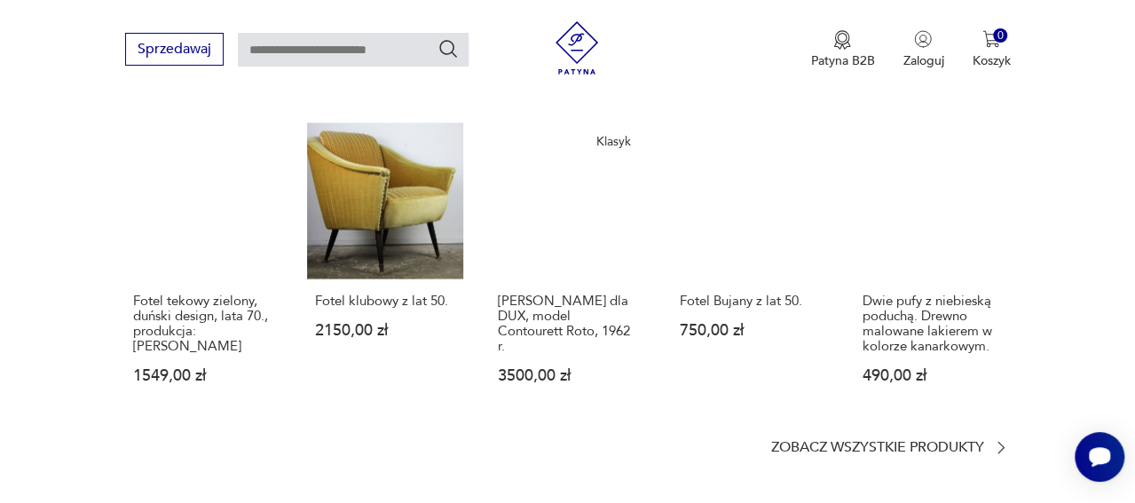
scroll to position [1519, 0]
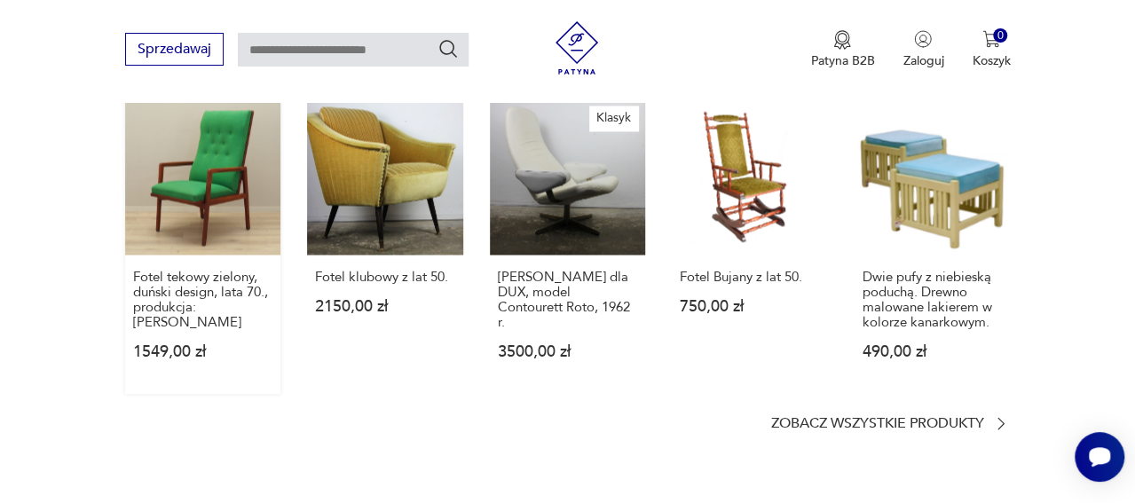
click at [185, 271] on link "Fotel tekowy zielony, duński design, lata 70., produkcja: [PERSON_NAME] 1549,00…" at bounding box center [203, 246] width 156 height 295
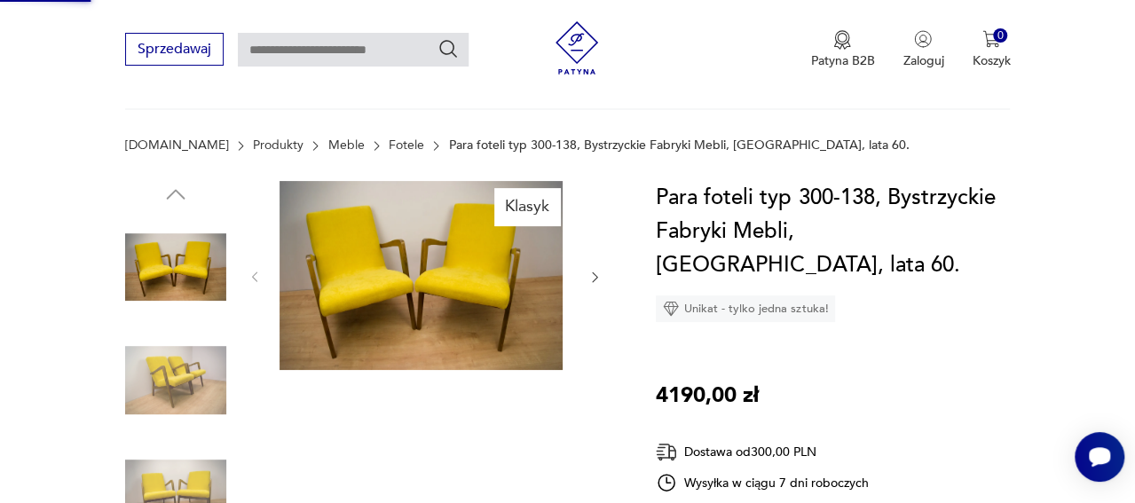
scroll to position [0, 0]
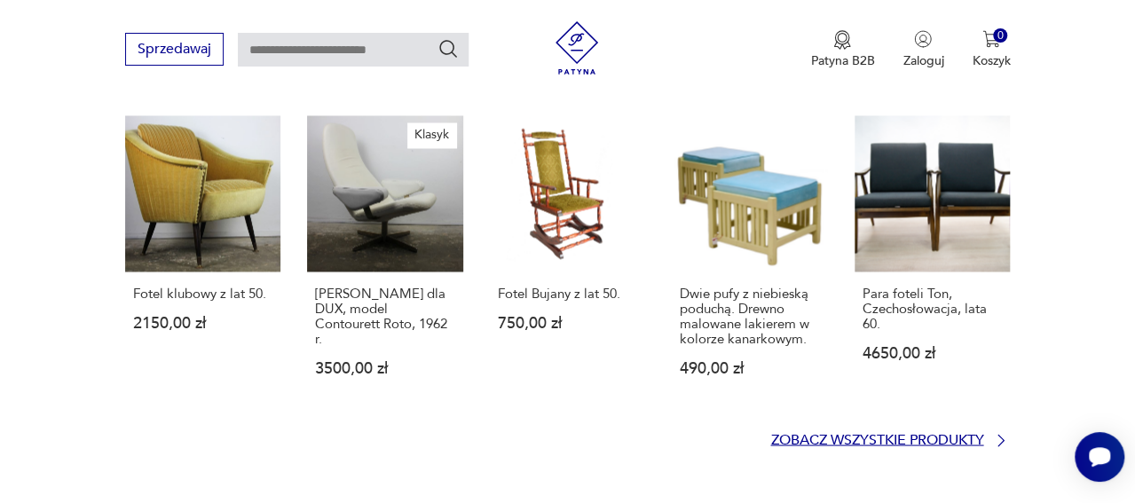
scroll to position [1706, 0]
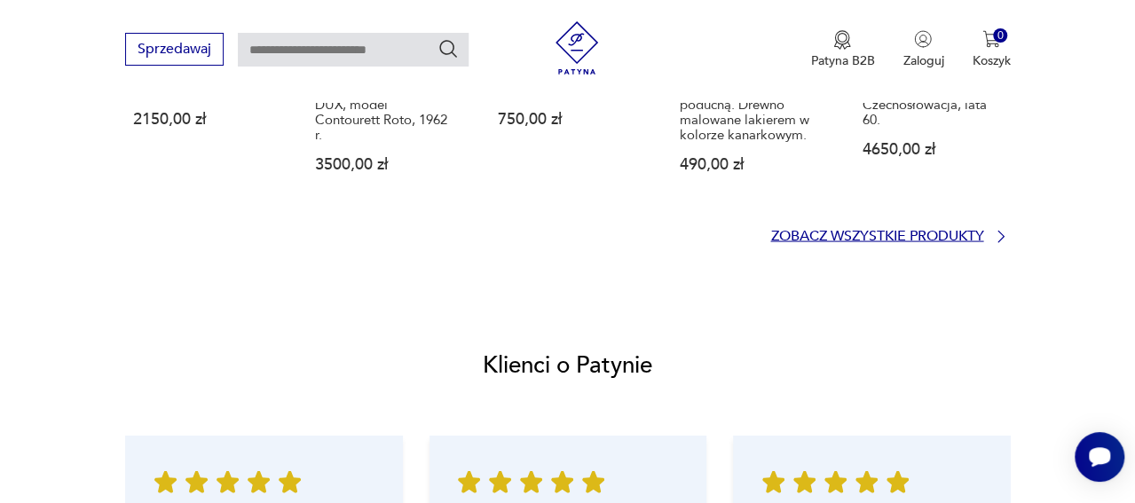
click at [932, 242] on p "Zobacz wszystkie produkty" at bounding box center [876, 237] width 213 height 12
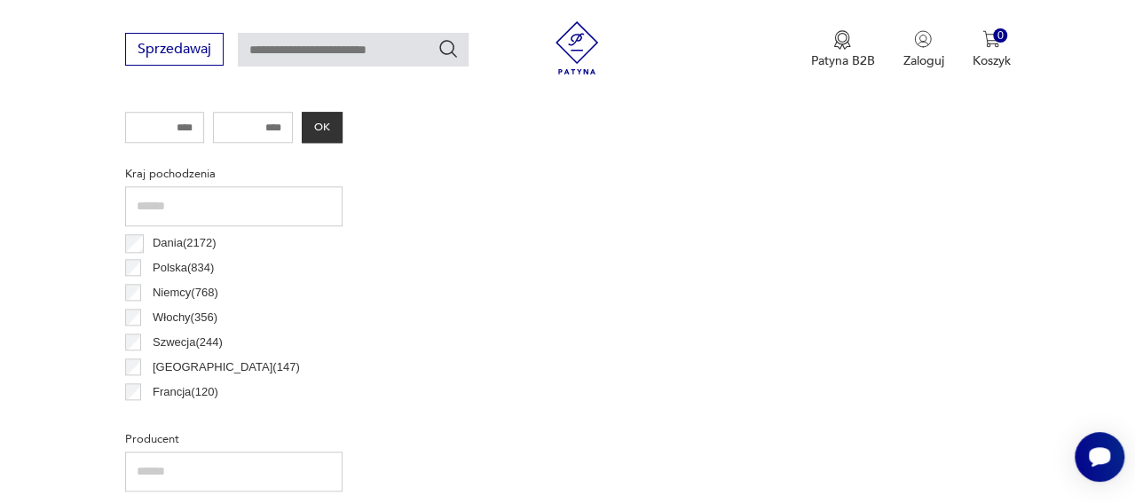
scroll to position [45, 0]
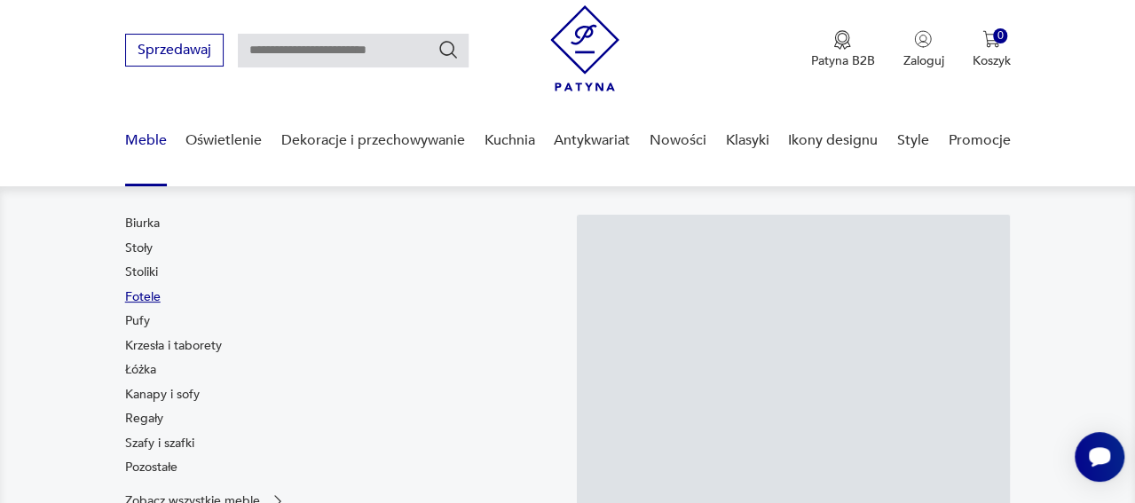
click at [125, 306] on link "Fotele" at bounding box center [142, 297] width 35 height 18
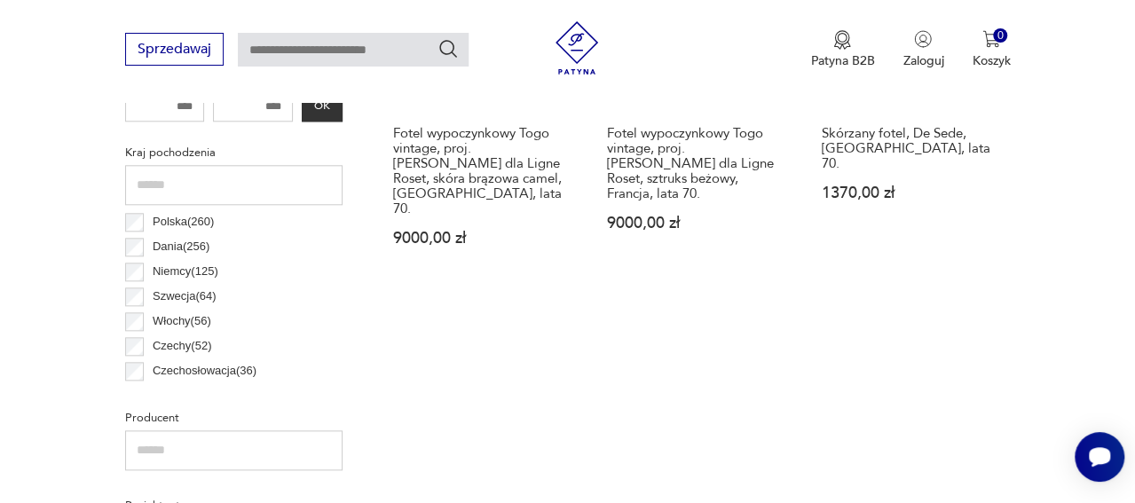
scroll to position [908, 0]
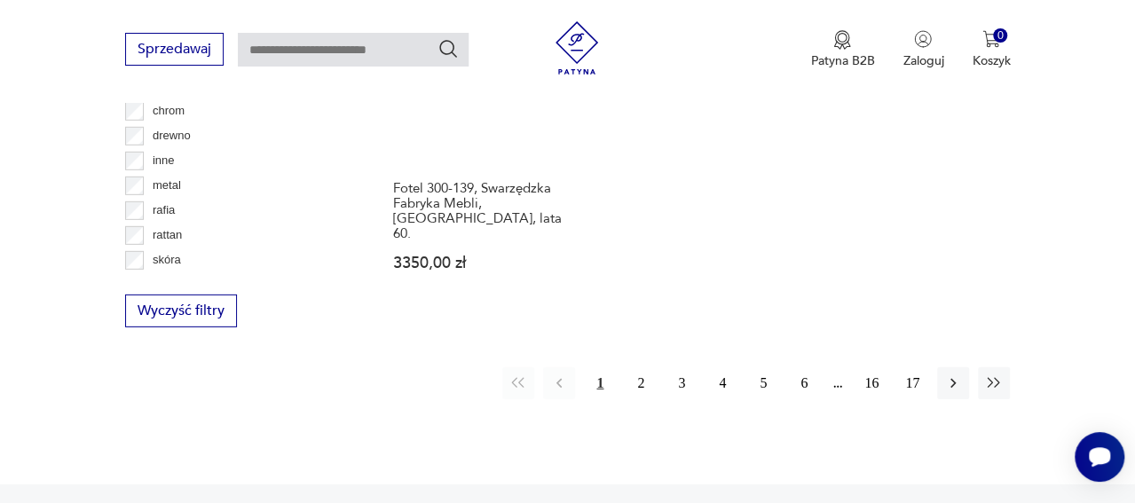
scroll to position [2587, 0]
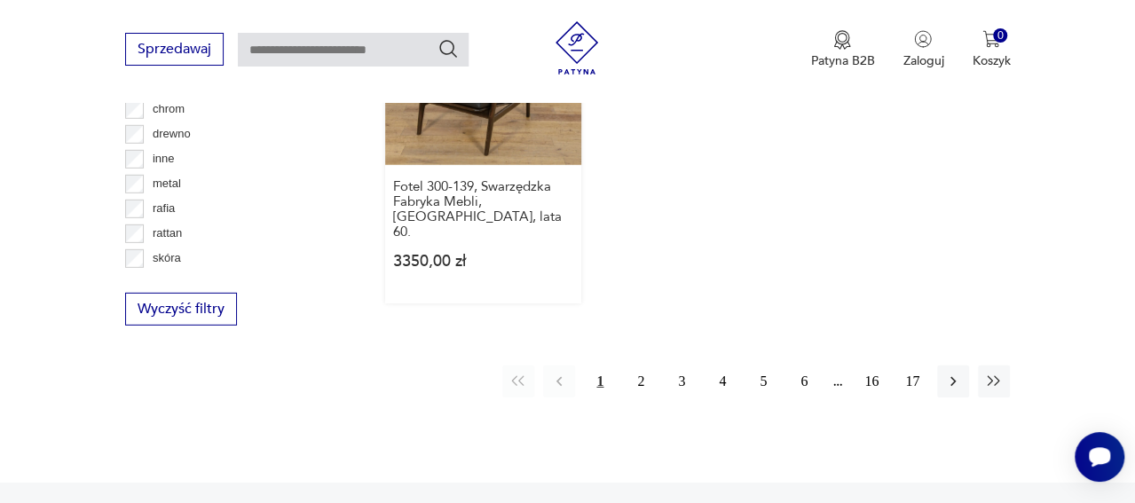
click at [490, 285] on link "Klasyk Fotel 300-139, Swarzędzka Fabryka Mebli, Polska, lata 60. 3350,00 zł" at bounding box center [483, 136] width 197 height 335
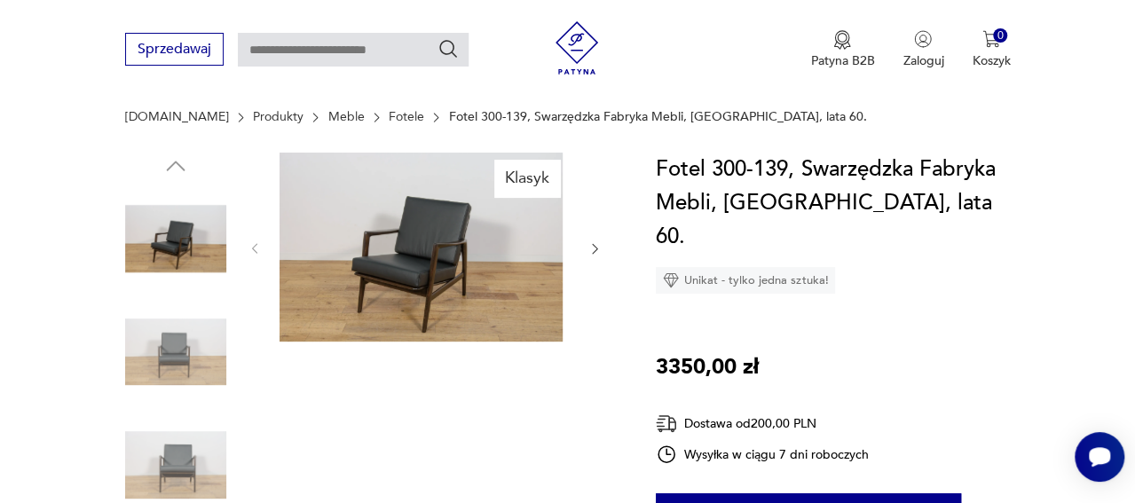
scroll to position [114, 0]
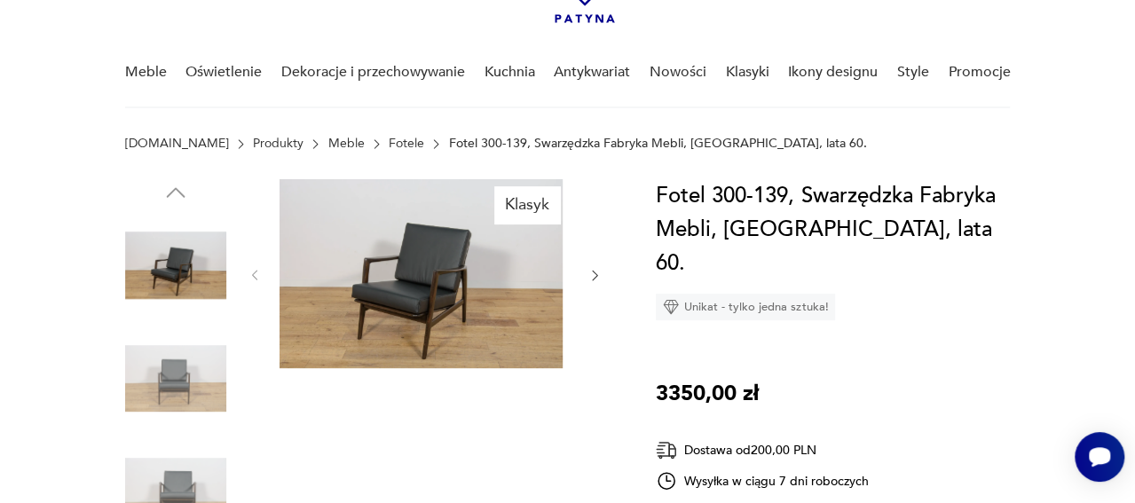
click at [430, 294] on img at bounding box center [421, 273] width 283 height 189
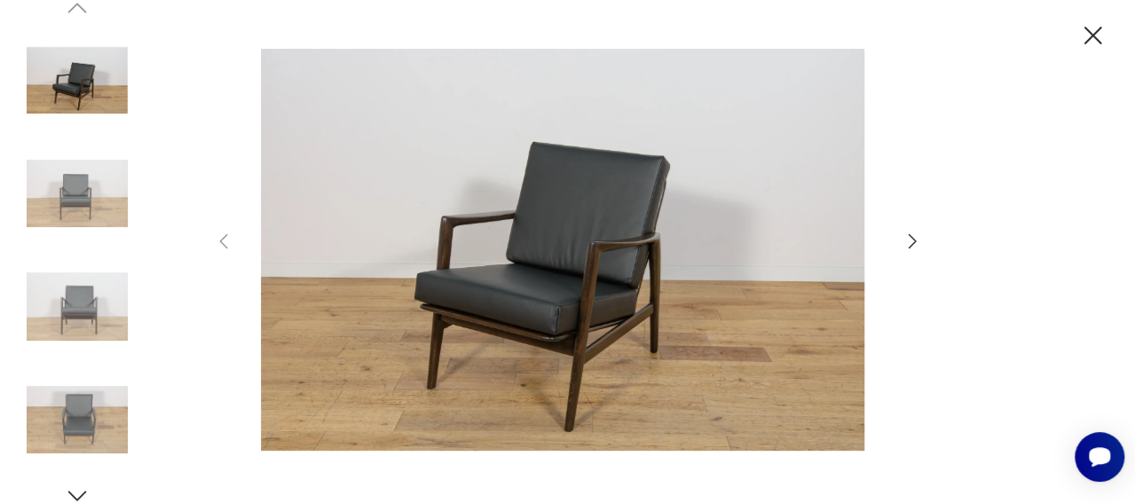
click at [914, 234] on icon "button" at bounding box center [912, 241] width 21 height 21
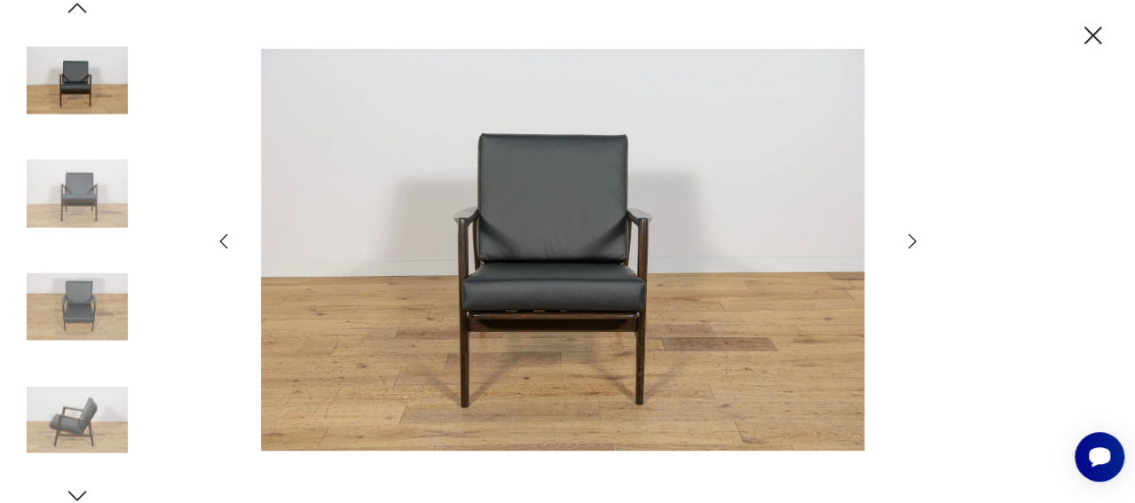
click at [913, 235] on icon "button" at bounding box center [912, 241] width 21 height 21
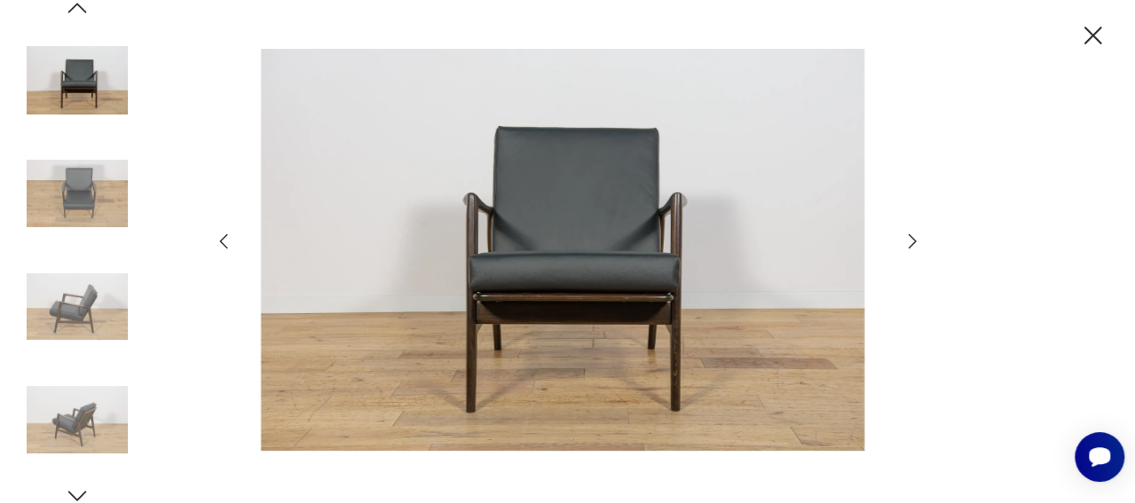
click at [913, 235] on icon "button" at bounding box center [912, 241] width 21 height 21
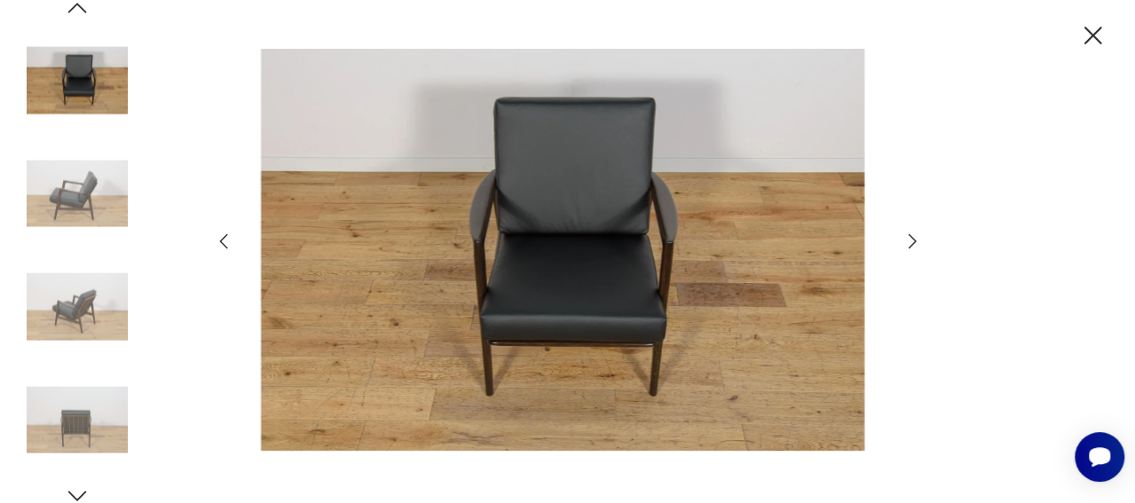
click at [913, 235] on icon "button" at bounding box center [912, 241] width 21 height 21
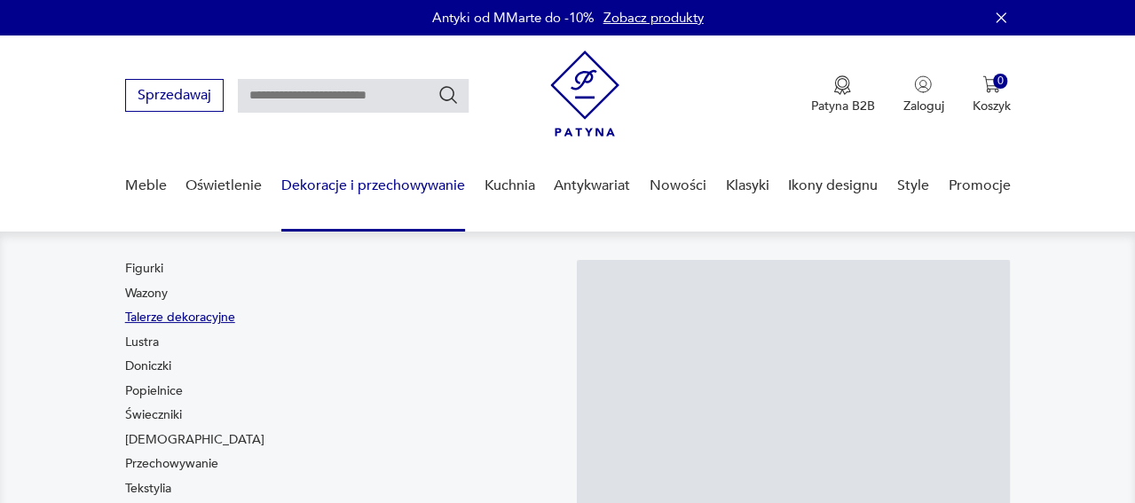
click at [214, 327] on link "Talerze dekoracyjne" at bounding box center [180, 318] width 110 height 18
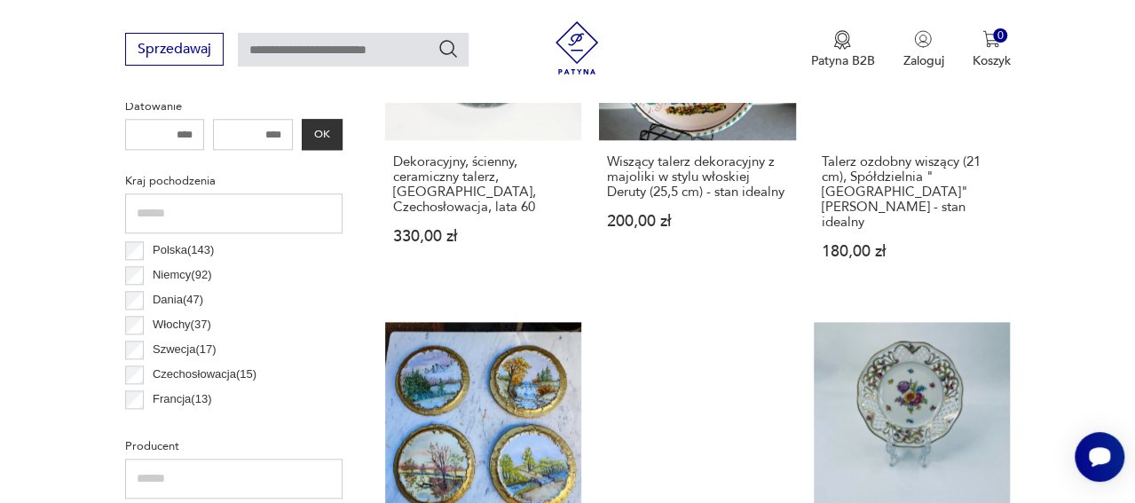
scroll to position [863, 0]
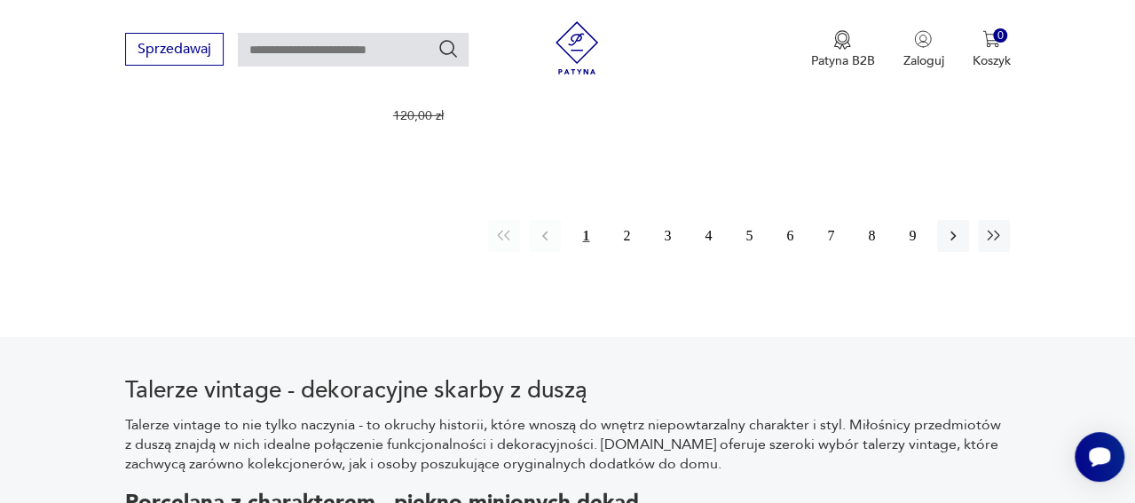
scroll to position [2887, 0]
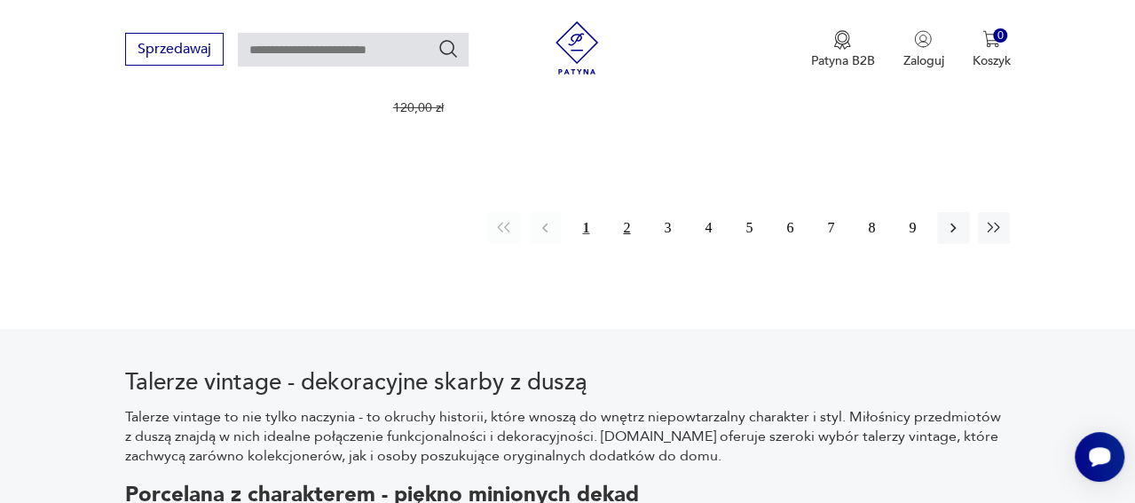
click at [611, 244] on button "2" at bounding box center [627, 228] width 32 height 32
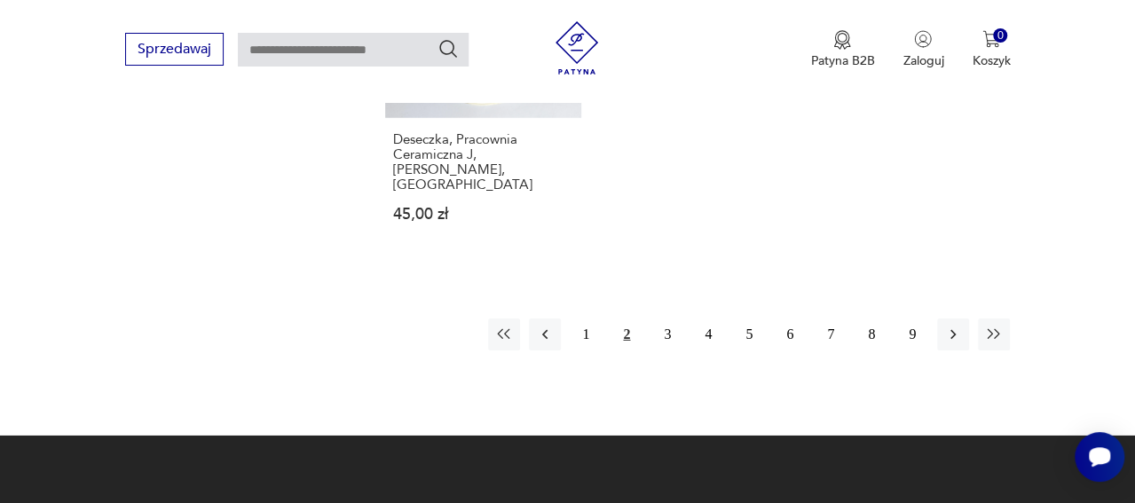
scroll to position [2680, 0]
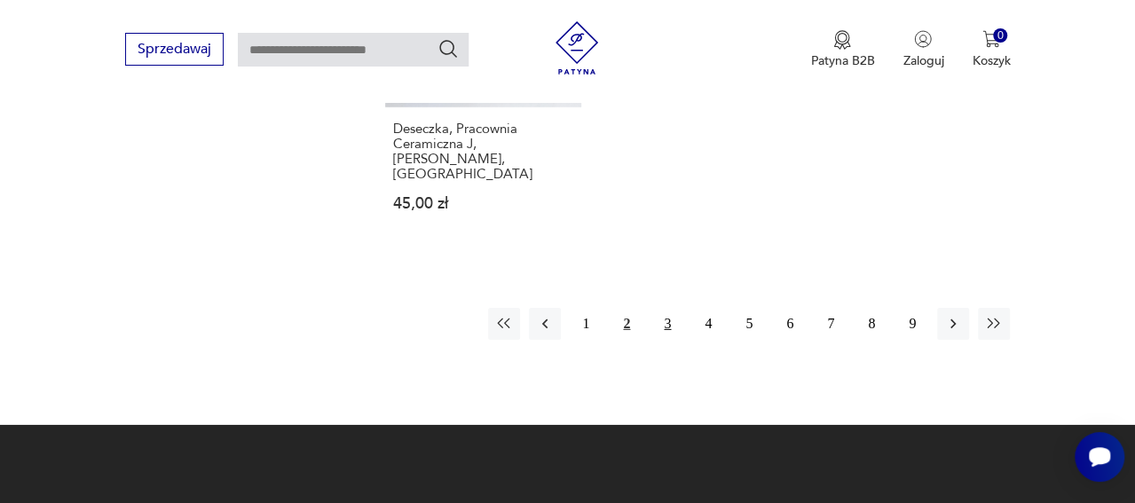
click at [651, 340] on button "3" at bounding box center [667, 324] width 32 height 32
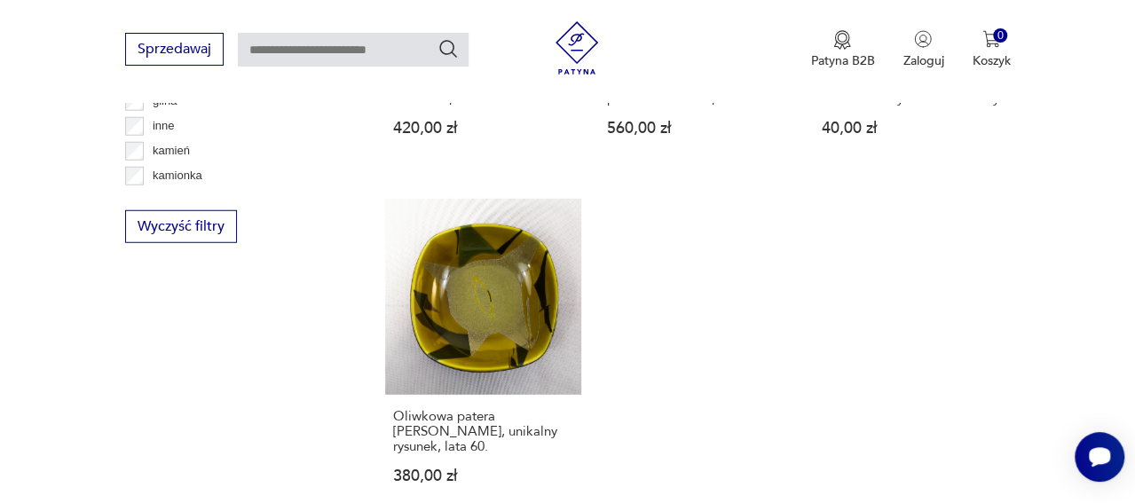
scroll to position [2363, 0]
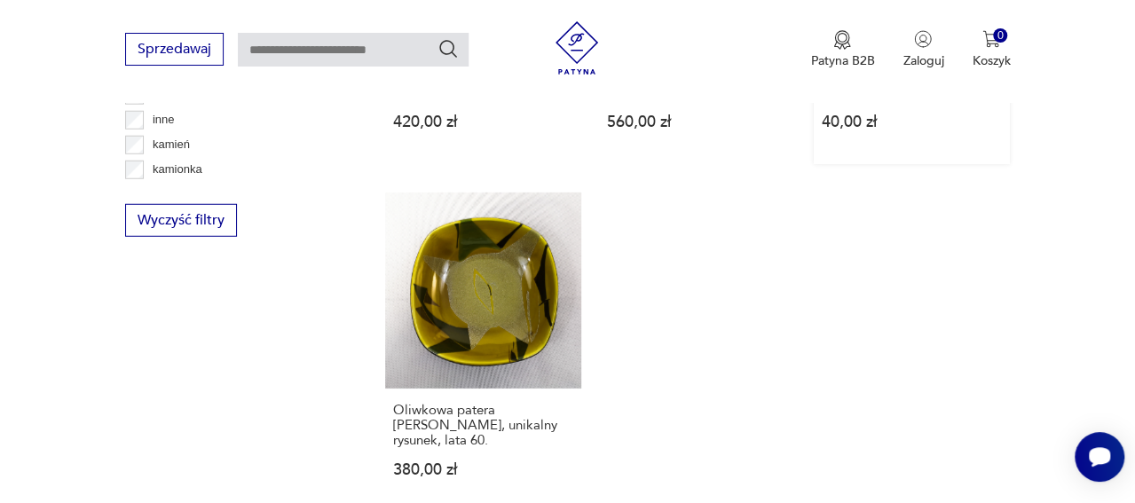
click at [950, 164] on link "Drewniany ozdobny talerzyk, [GEOGRAPHIC_DATA], Rzemieślniczy Dom Towarowy 40,00…" at bounding box center [912, 4] width 197 height 320
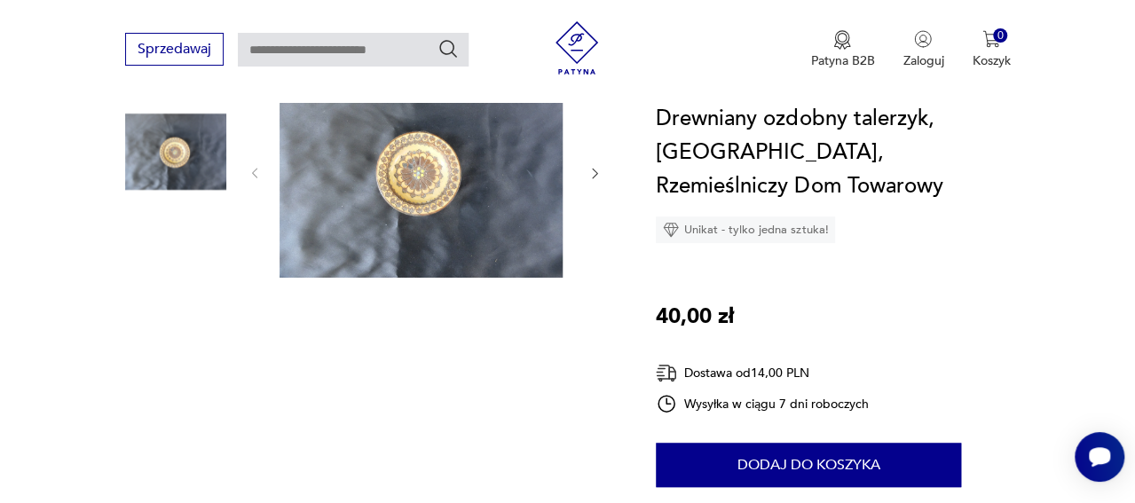
scroll to position [229, 0]
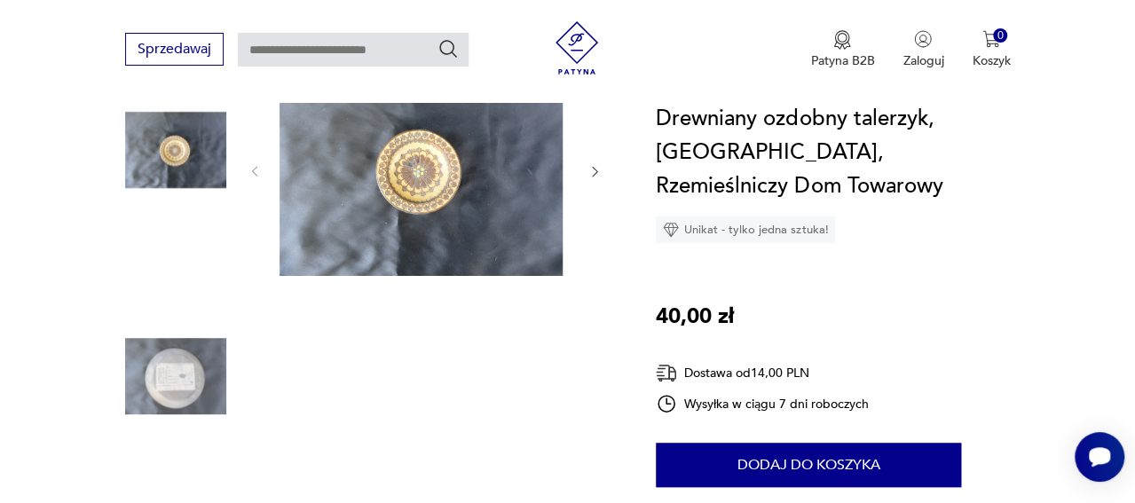
click at [403, 195] on img at bounding box center [421, 170] width 283 height 212
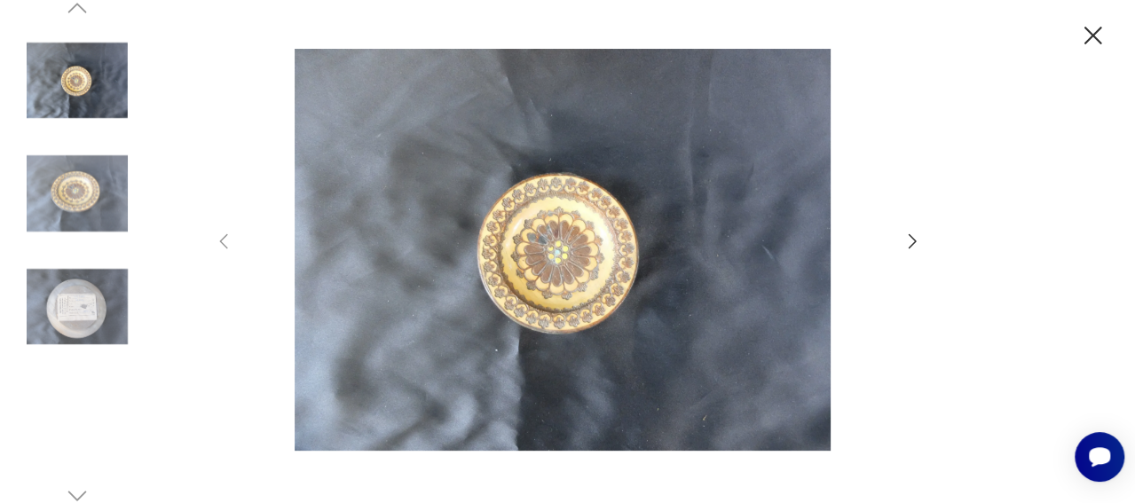
click at [911, 235] on icon "button" at bounding box center [912, 240] width 8 height 14
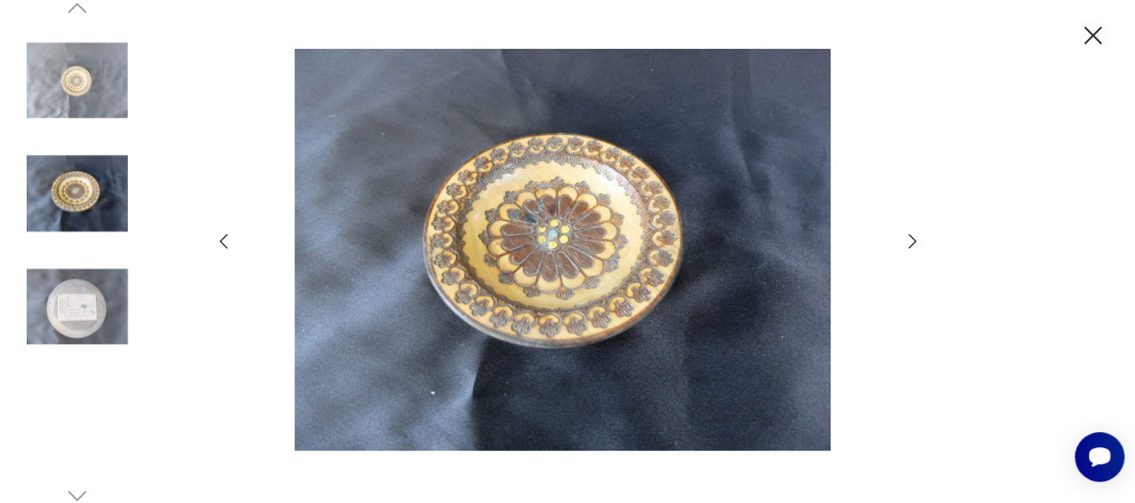
click at [912, 238] on icon "button" at bounding box center [912, 240] width 8 height 14
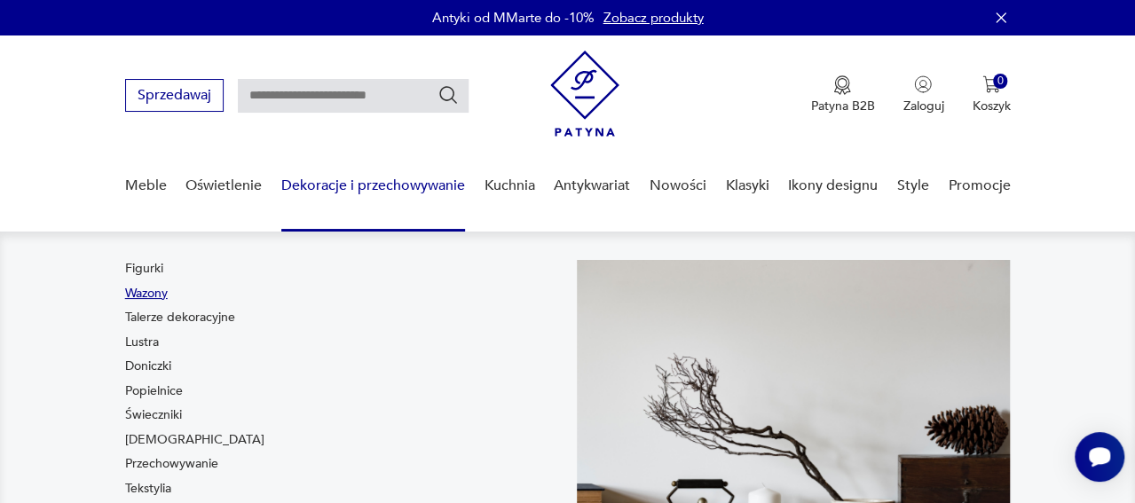
click at [132, 303] on link "Wazony" at bounding box center [146, 294] width 43 height 18
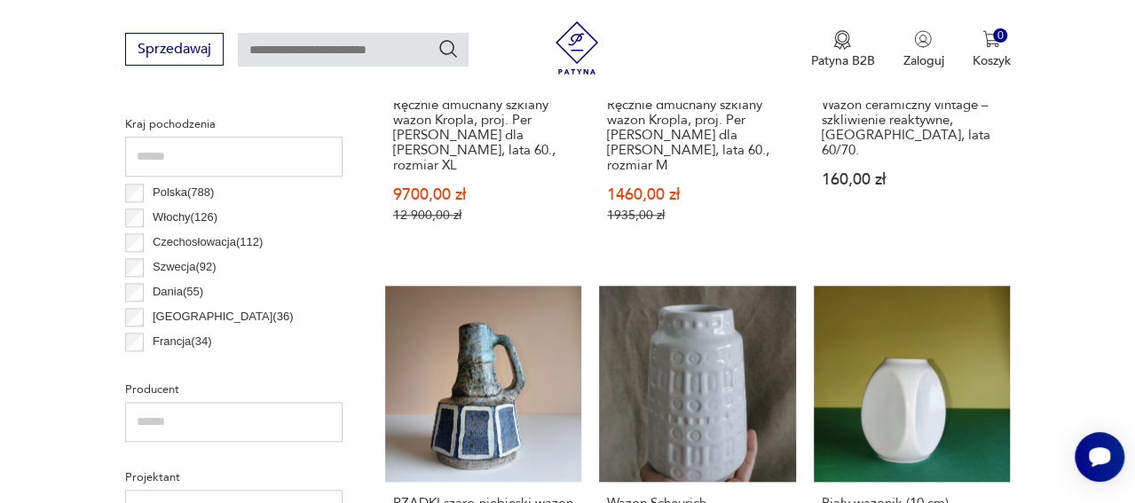
scroll to position [37, 0]
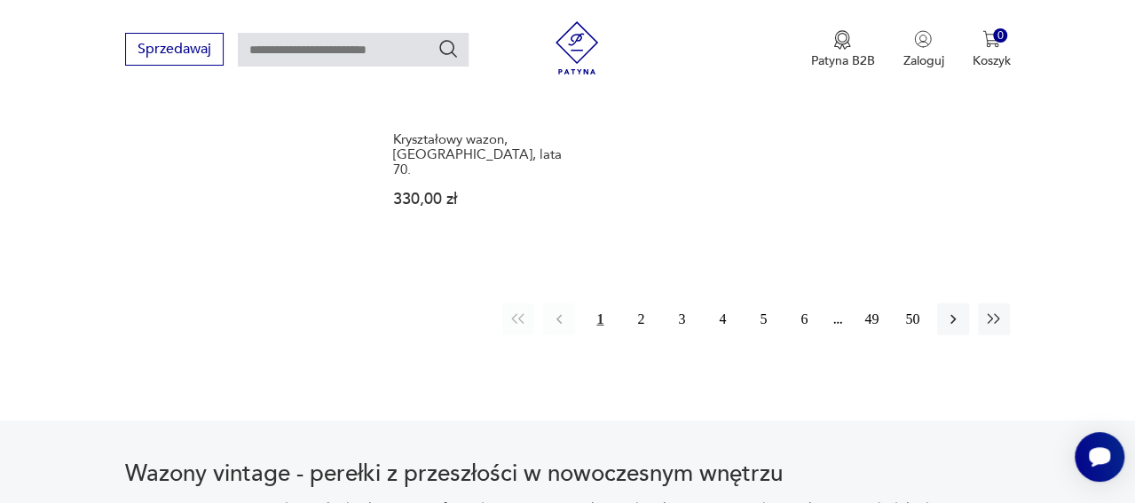
scroll to position [2692, 0]
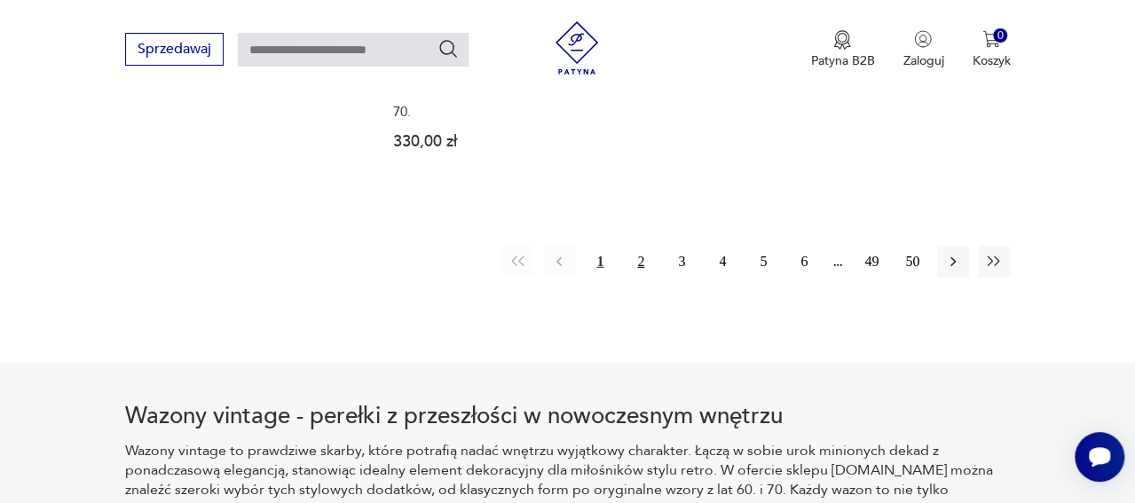
click at [625, 278] on button "2" at bounding box center [641, 262] width 32 height 32
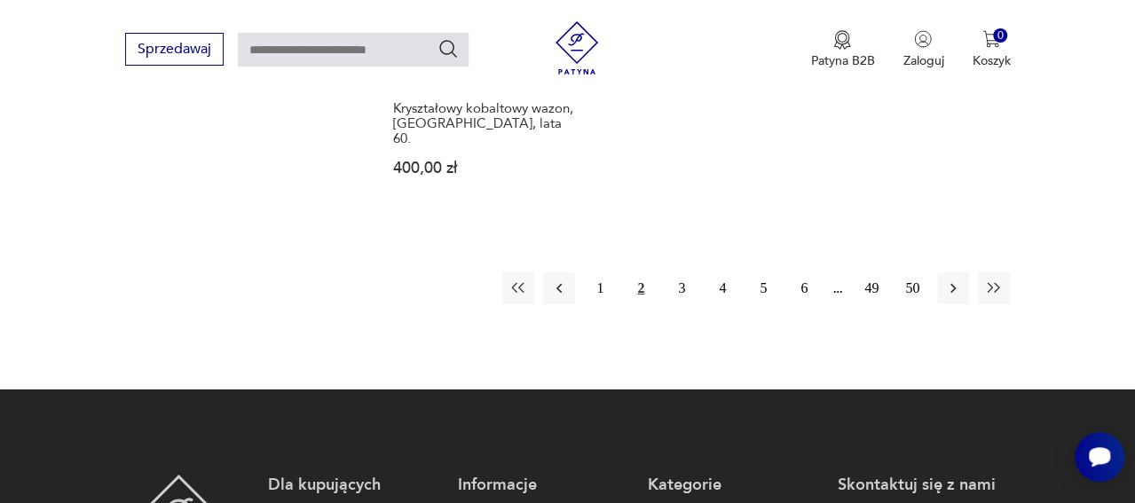
scroll to position [2742, 0]
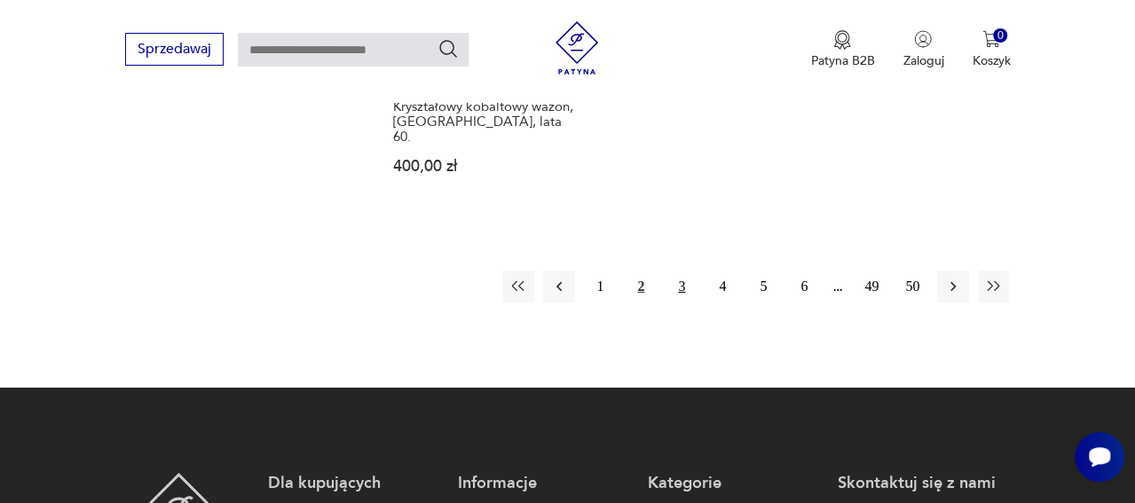
click at [666, 303] on button "3" at bounding box center [682, 287] width 32 height 32
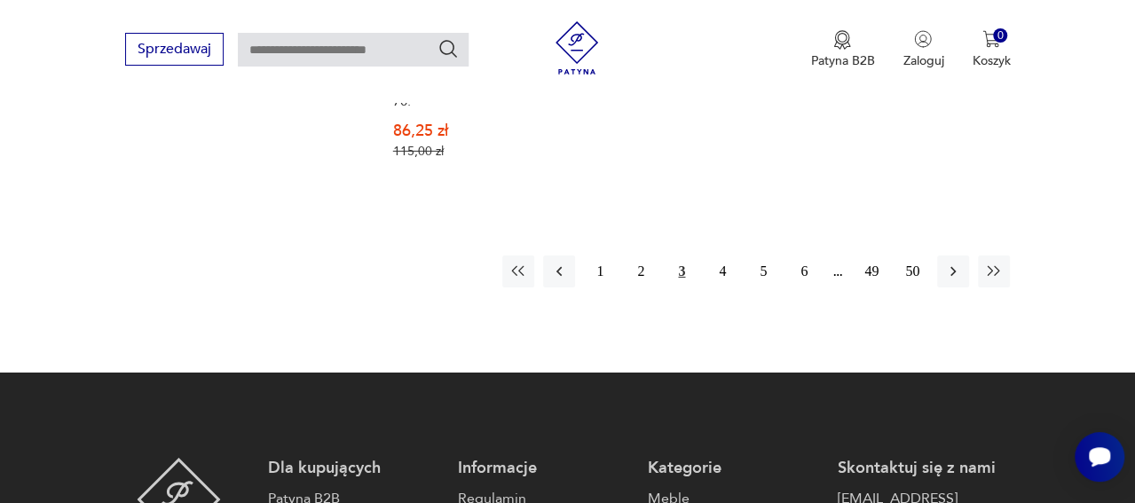
scroll to position [2778, 0]
drag, startPoint x: 710, startPoint y: 379, endPoint x: 716, endPoint y: 345, distance: 34.3
click at [709, 288] on button "4" at bounding box center [722, 272] width 32 height 32
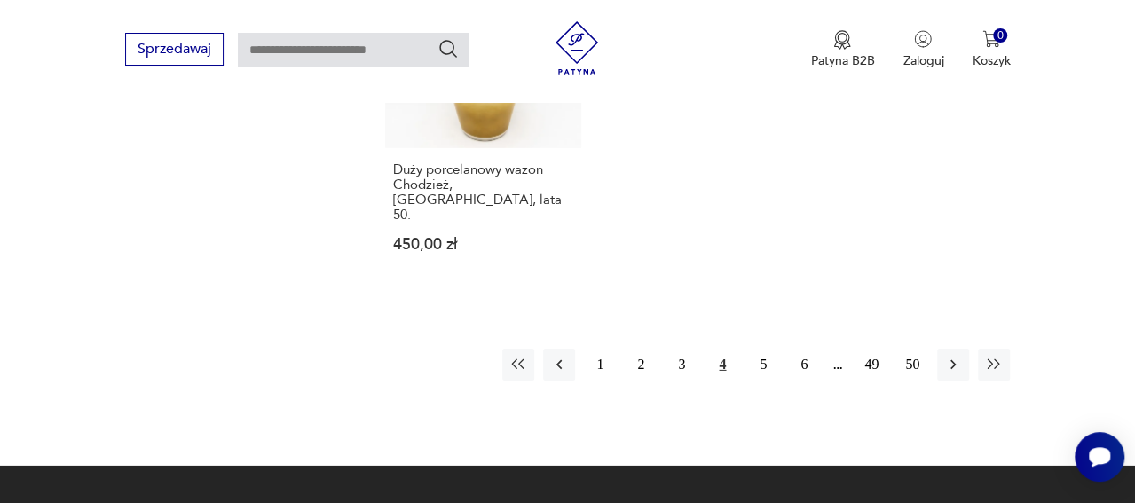
scroll to position [2664, 0]
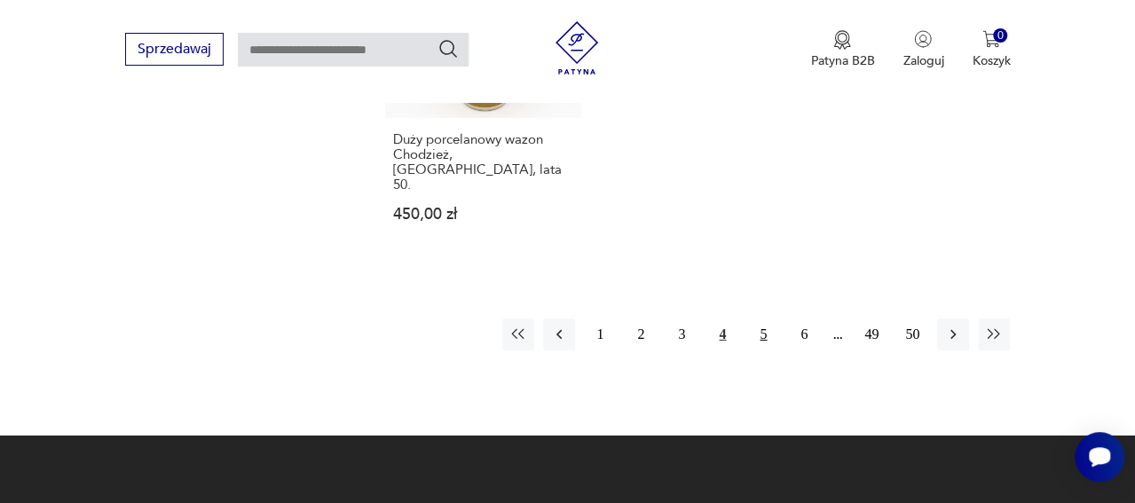
click at [754, 351] on button "5" at bounding box center [763, 335] width 32 height 32
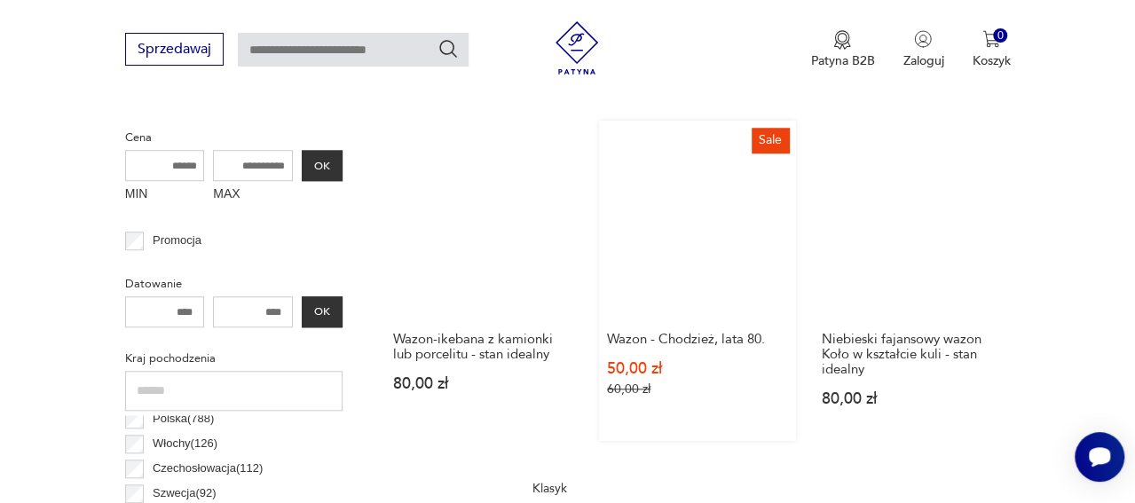
scroll to position [685, 0]
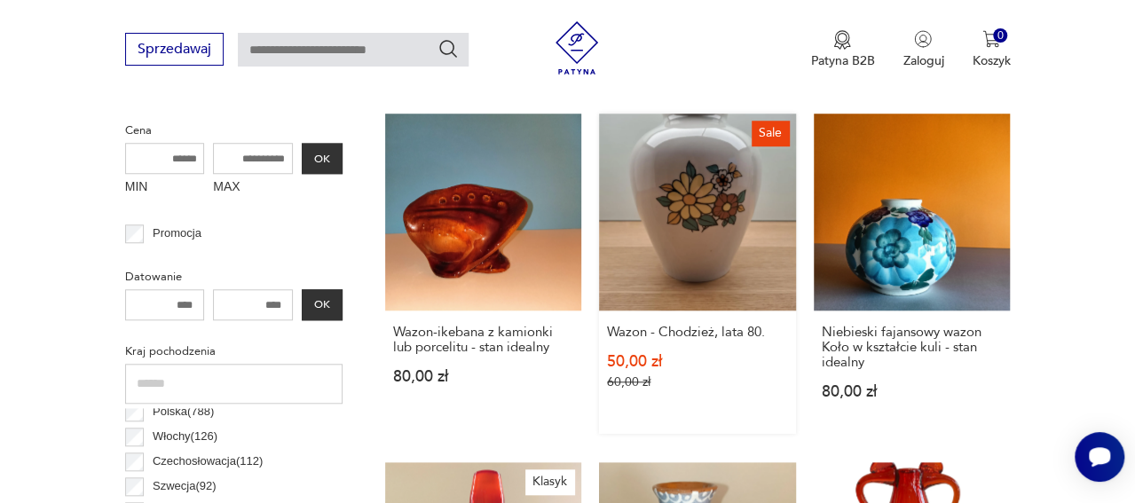
click at [735, 267] on link "Sale Wazon - Chodzież, lata 80. 50,00 zł 60,00 zł" at bounding box center [697, 274] width 197 height 320
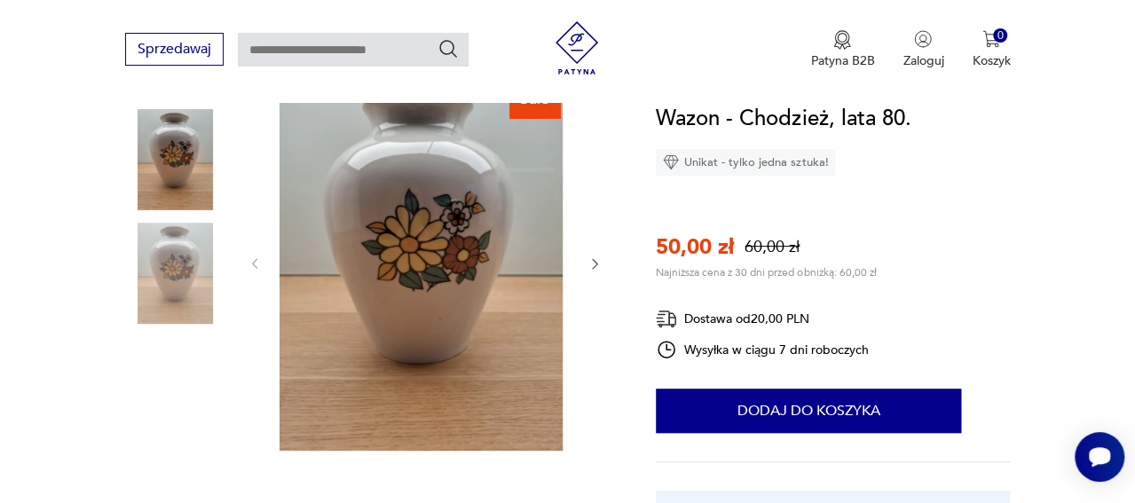
scroll to position [217, 0]
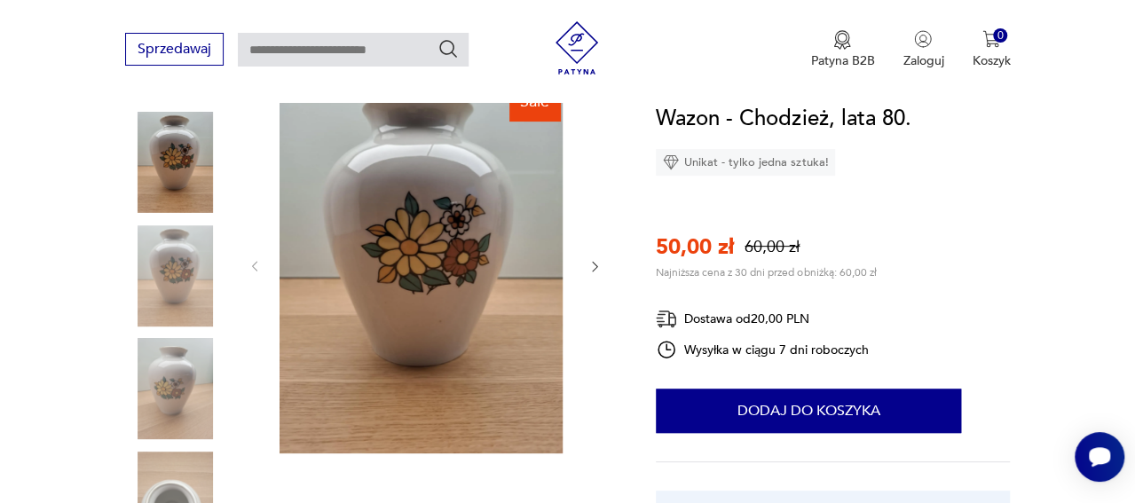
click at [588, 273] on icon "button" at bounding box center [595, 266] width 14 height 14
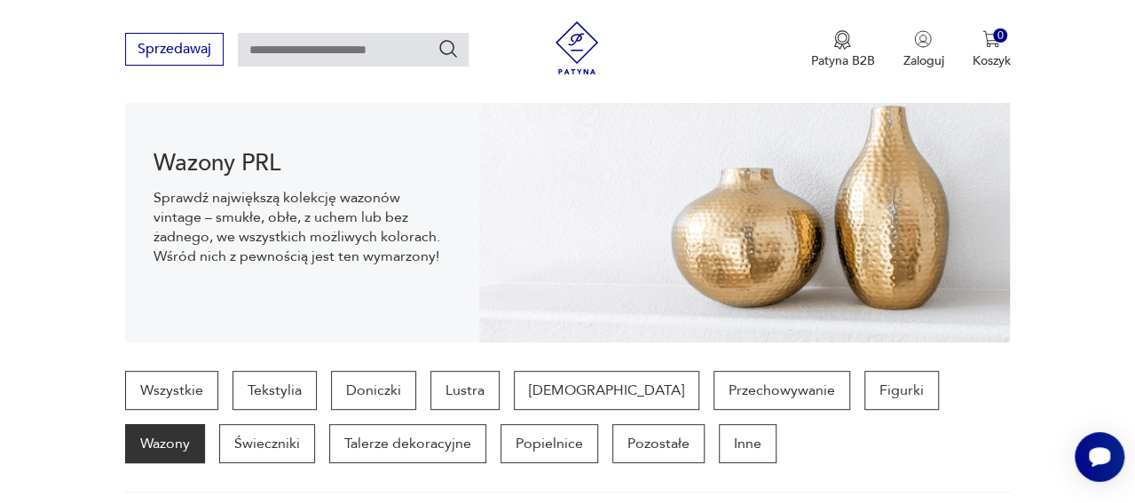
scroll to position [685, 0]
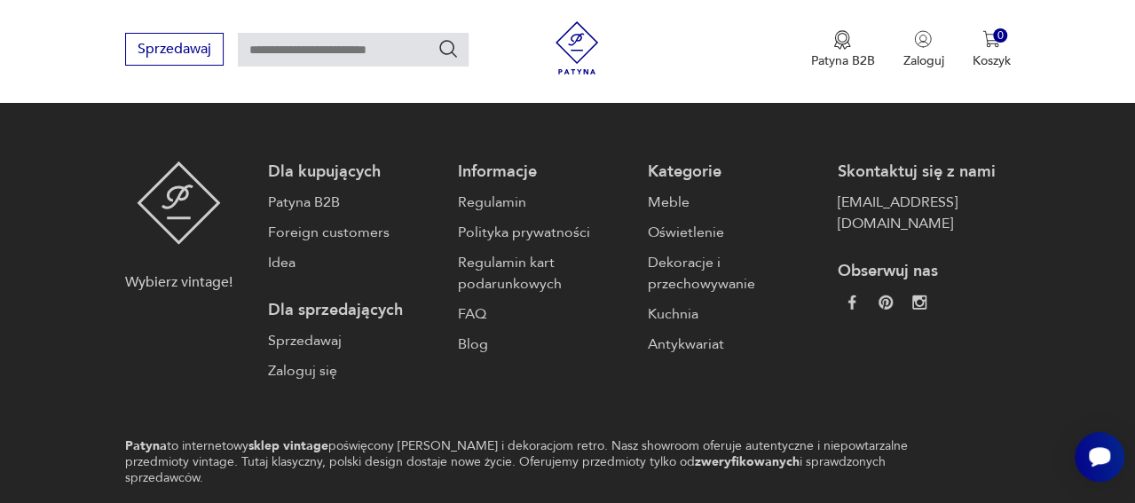
scroll to position [2664, 0]
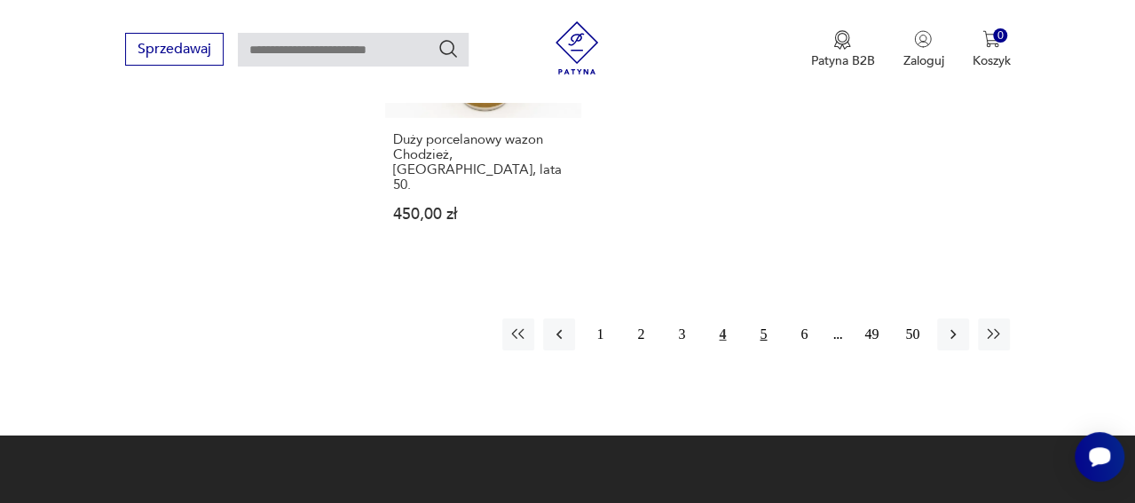
click at [753, 351] on button "5" at bounding box center [763, 335] width 32 height 32
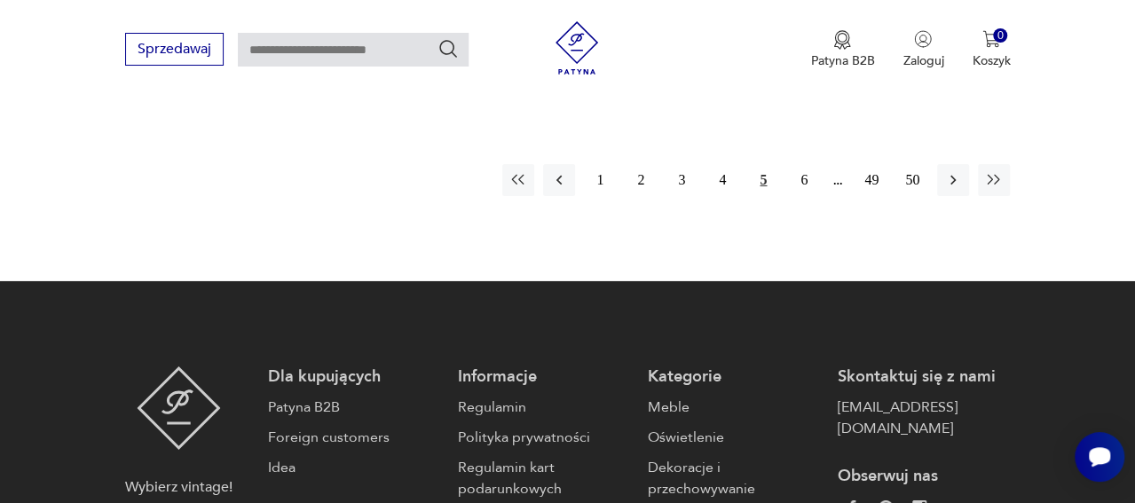
scroll to position [2923, 0]
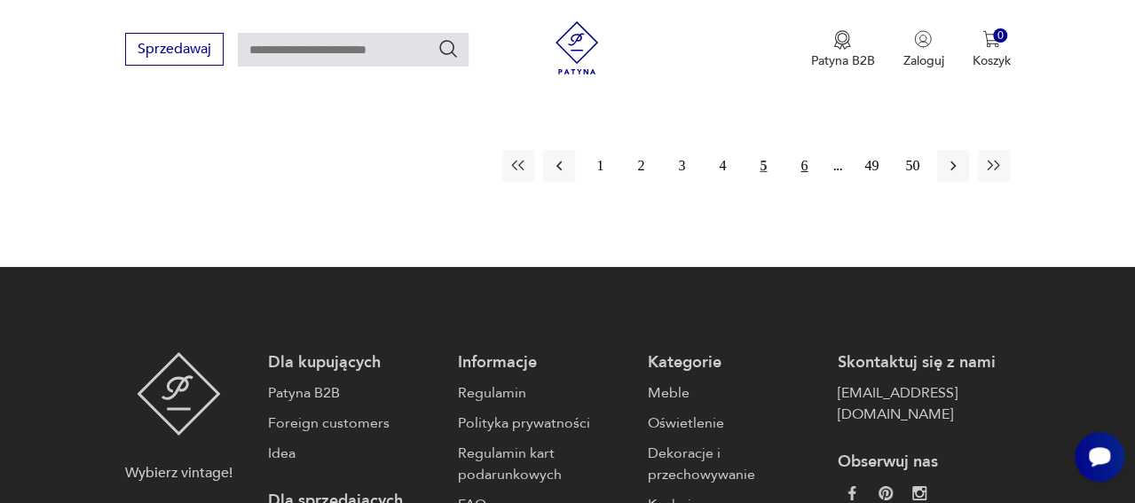
click at [802, 182] on button "6" at bounding box center [804, 166] width 32 height 32
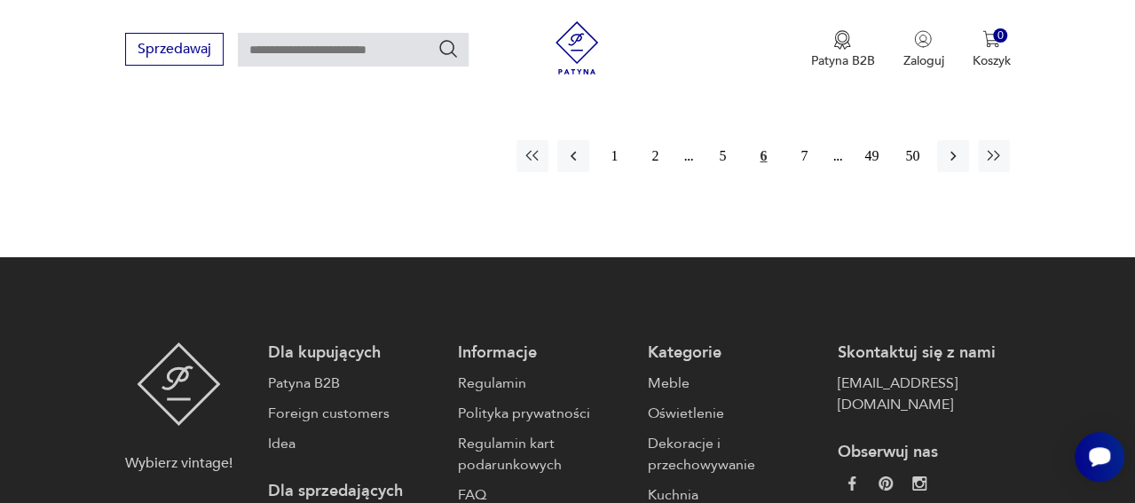
scroll to position [3030, 0]
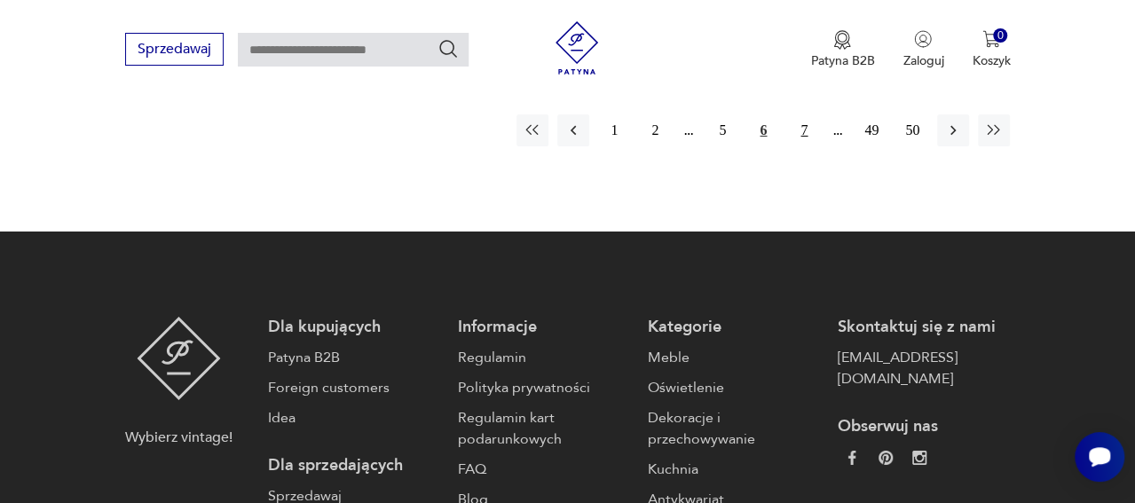
click at [802, 146] on button "7" at bounding box center [804, 130] width 32 height 32
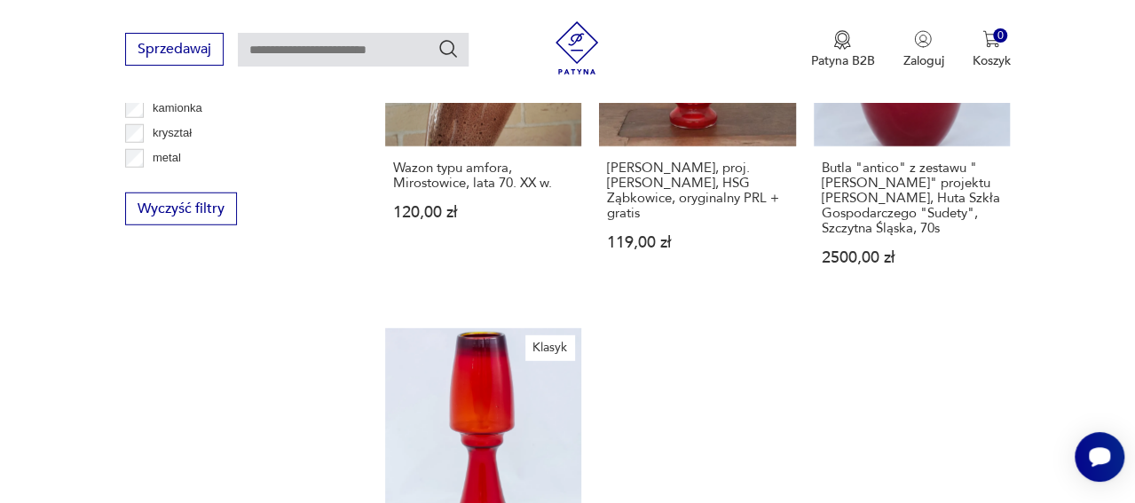
scroll to position [2441, 0]
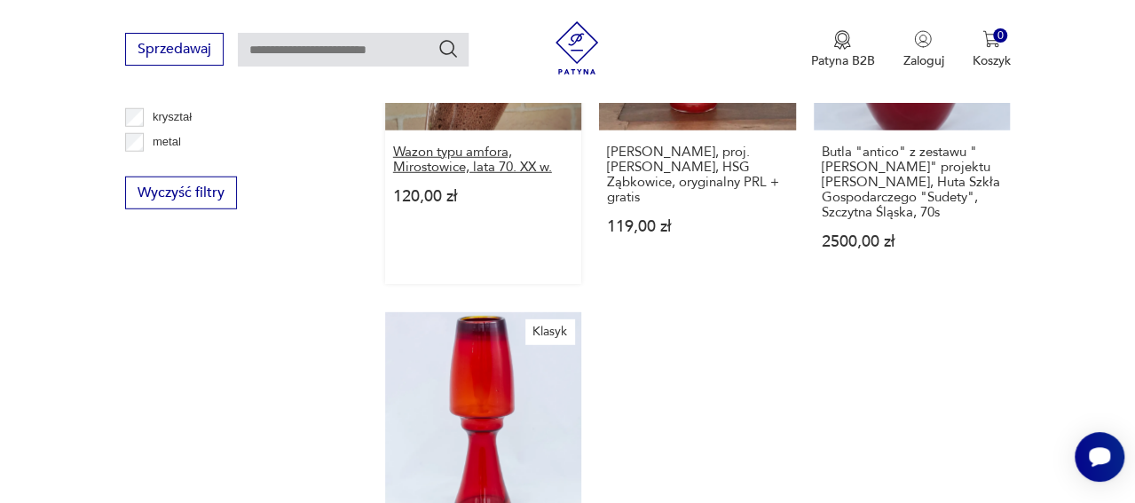
click at [483, 175] on h3 "Wazon typu amfora, Mirostowice, lata 70. XX w." at bounding box center [483, 160] width 181 height 30
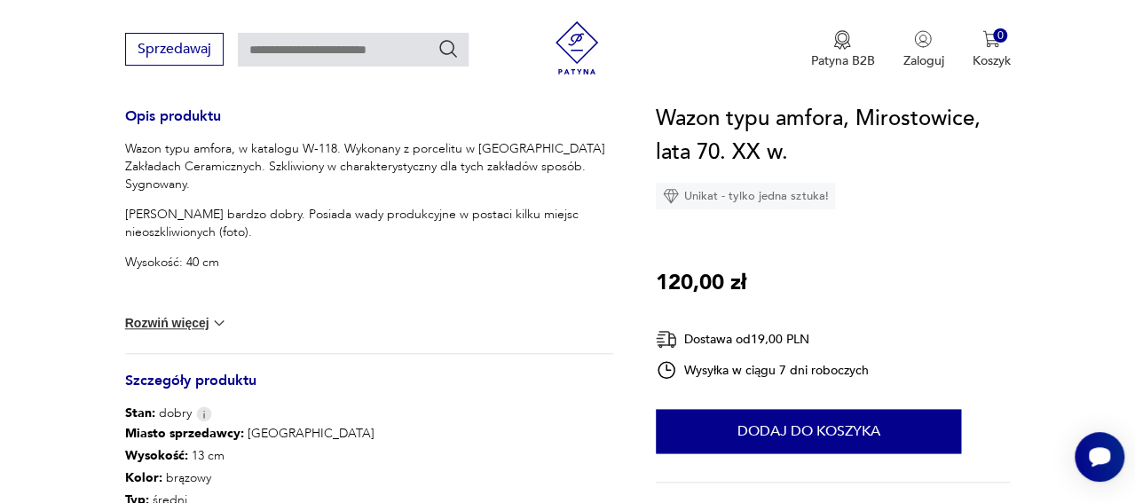
scroll to position [737, 0]
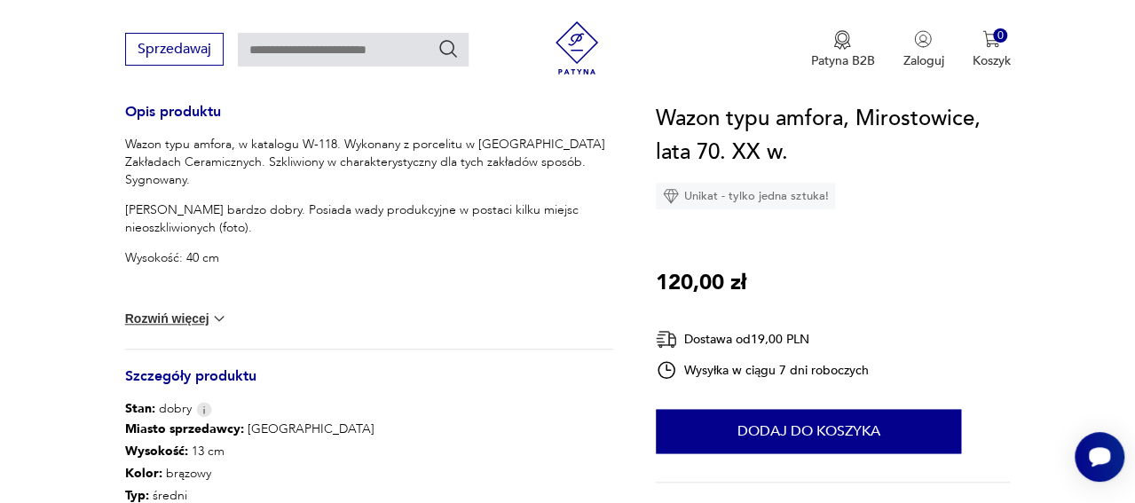
click at [210, 327] on img at bounding box center [219, 319] width 18 height 18
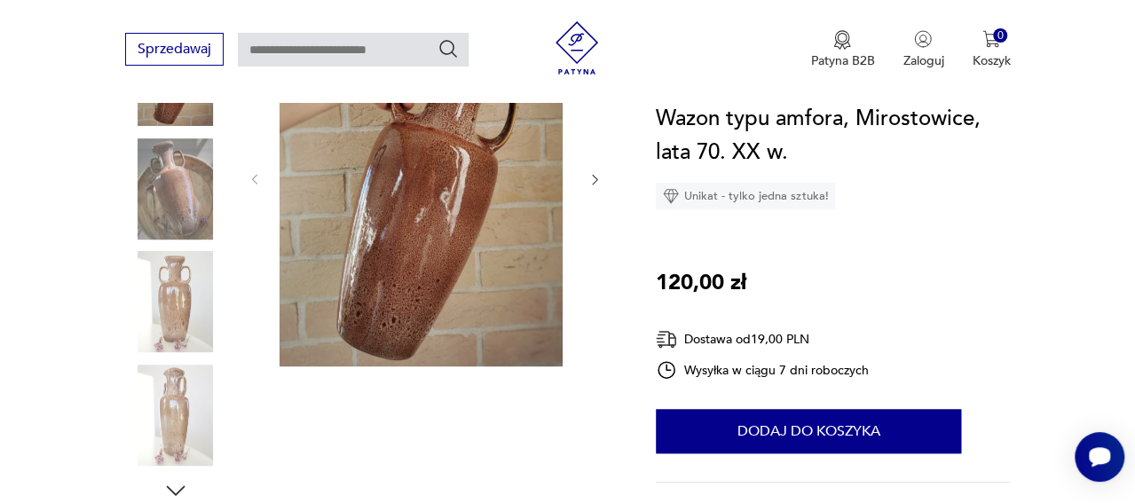
scroll to position [305, 0]
click at [150, 344] on img at bounding box center [175, 299] width 101 height 101
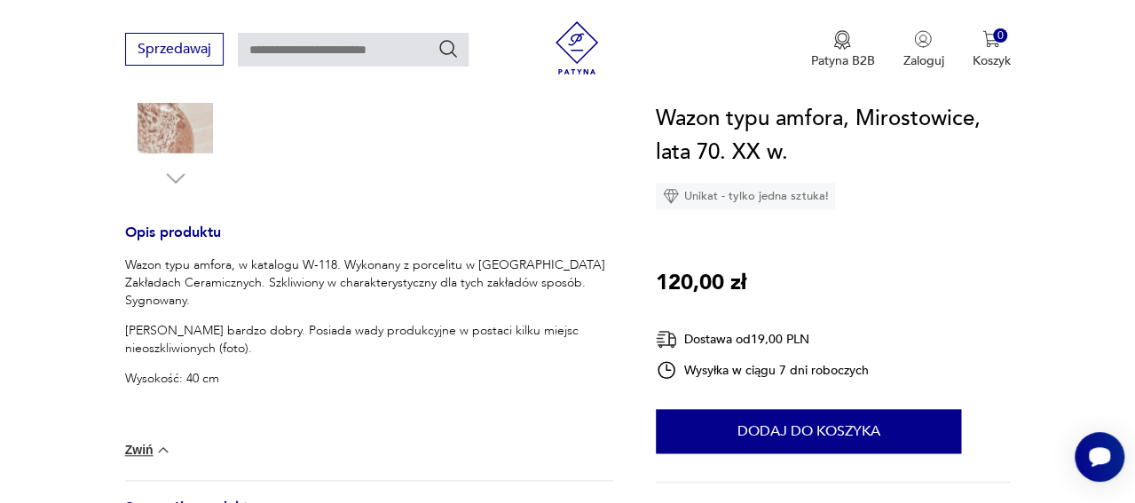
scroll to position [625, 0]
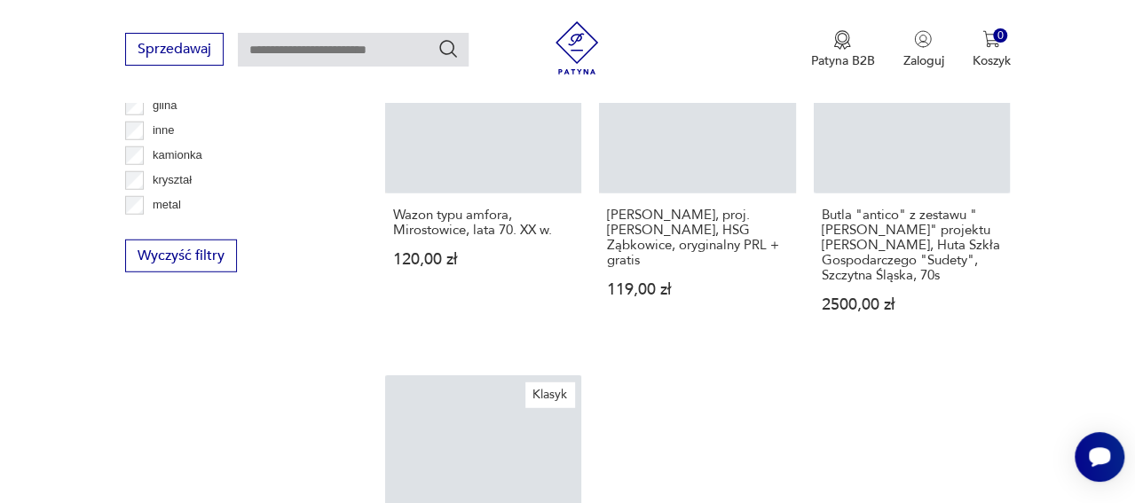
scroll to position [2622, 0]
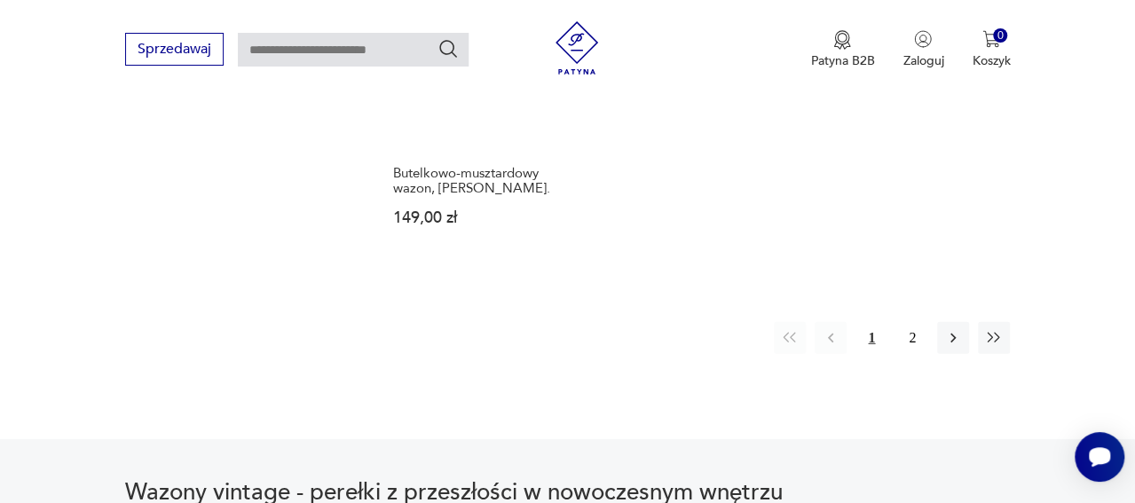
scroll to position [2620, 0]
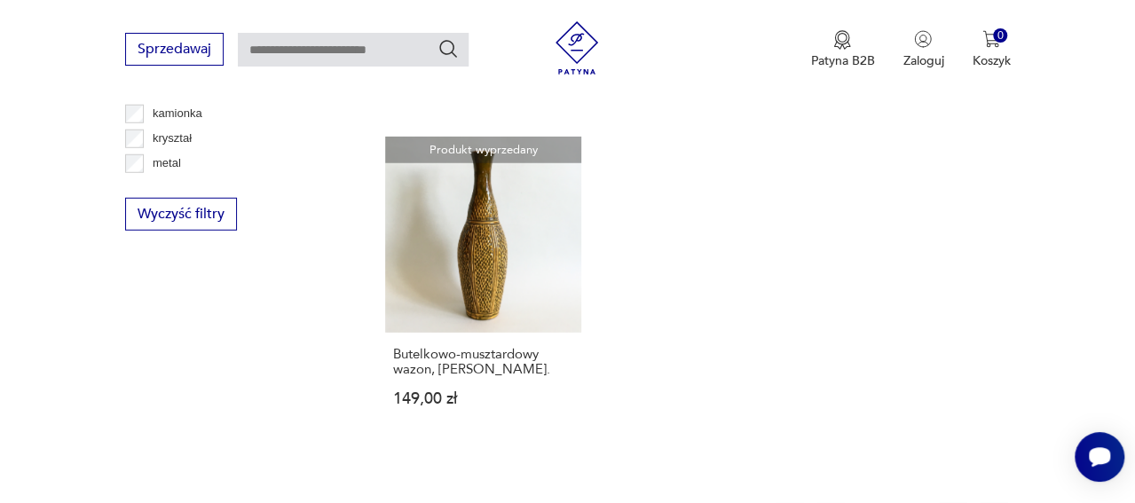
scroll to position [2604, 0]
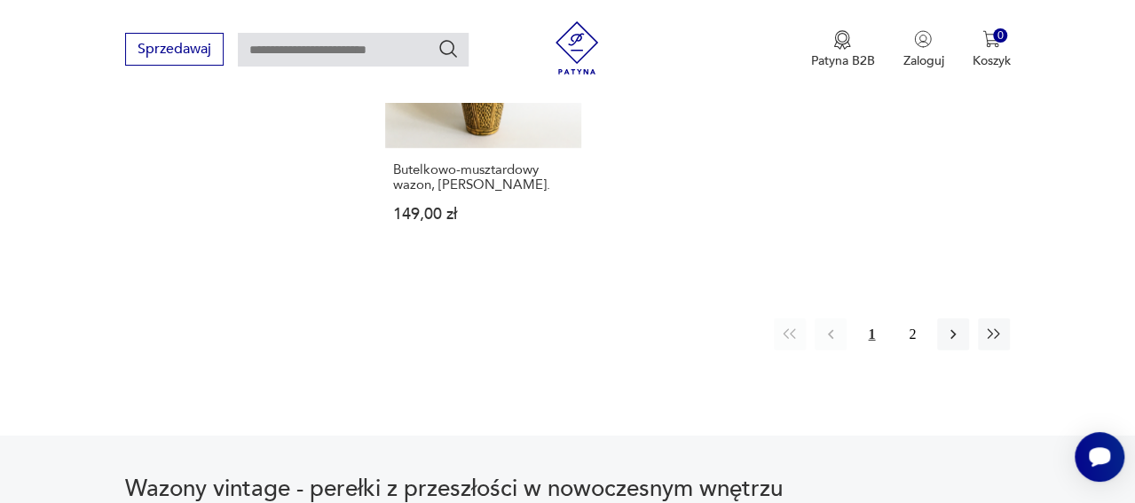
click at [165, 46] on button "Wyczyść filtry" at bounding box center [181, 29] width 112 height 33
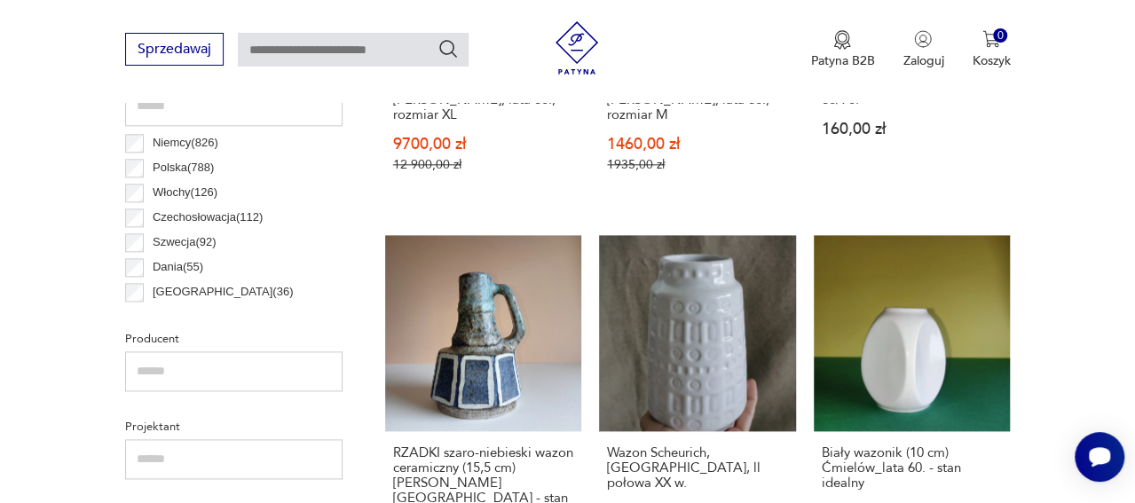
scroll to position [1012, 0]
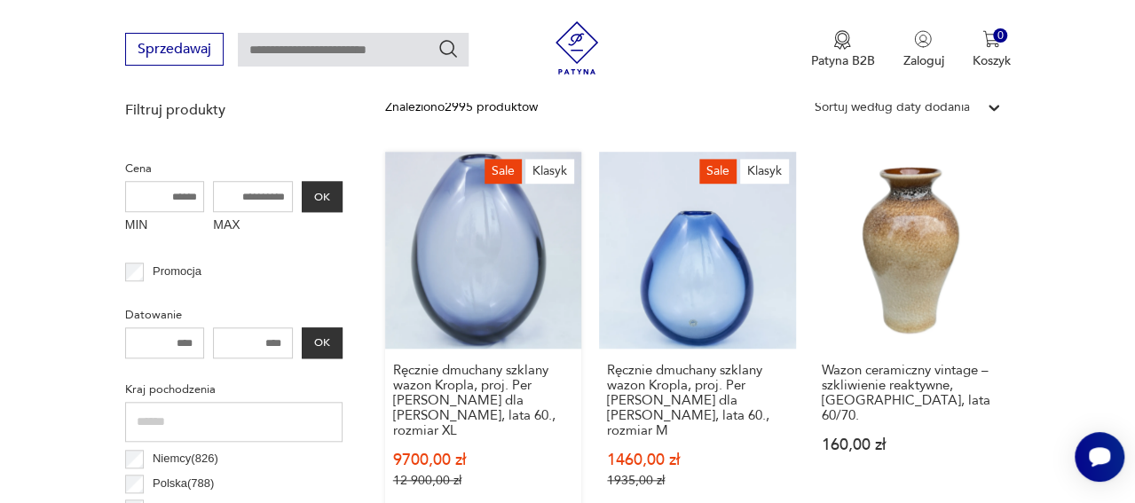
scroll to position [545, 0]
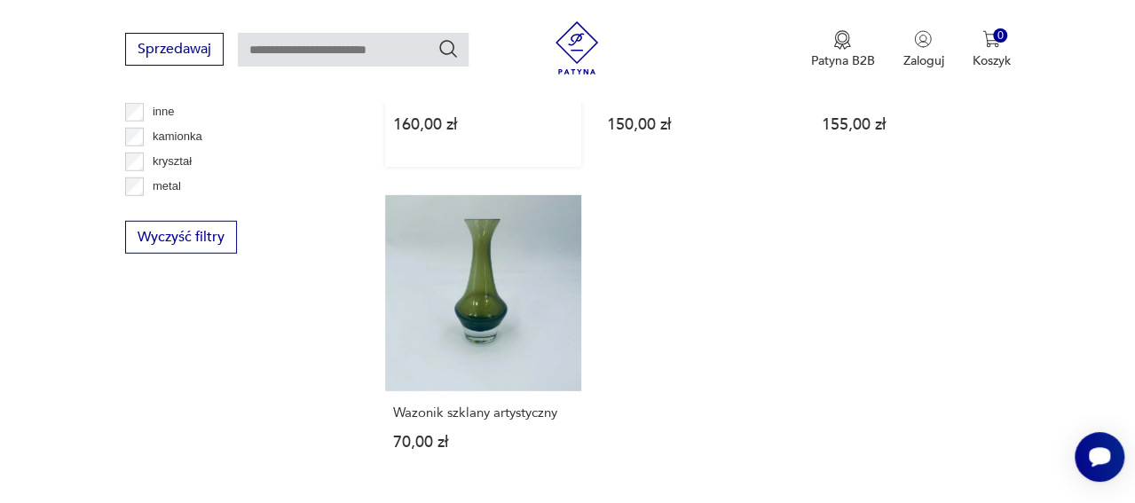
scroll to position [2409, 0]
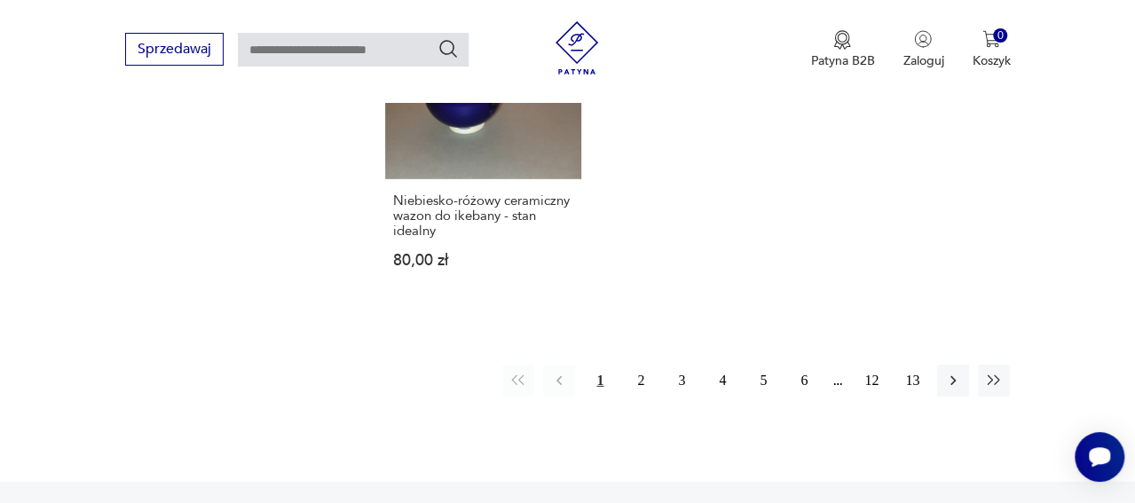
scroll to position [2845, 0]
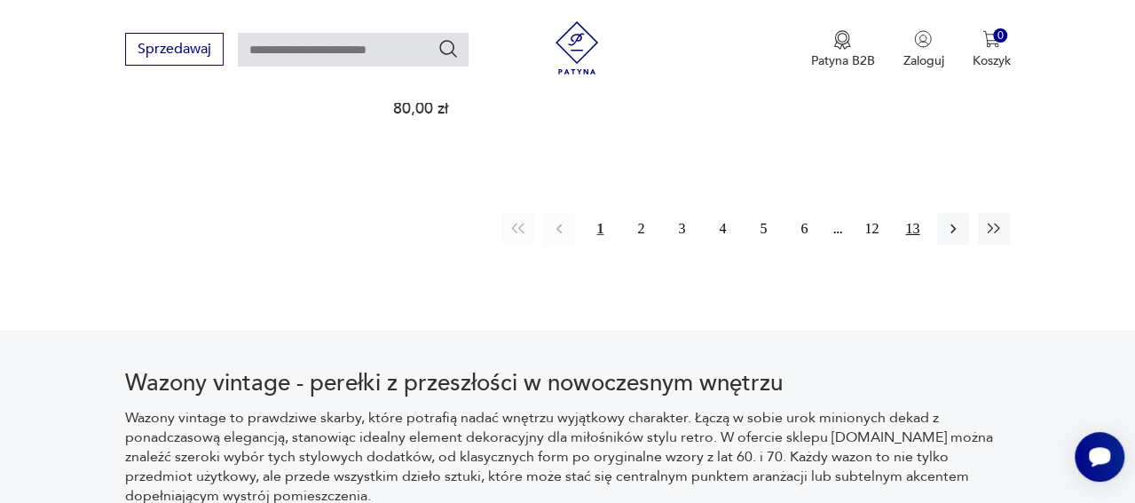
click at [925, 245] on button "13" at bounding box center [912, 229] width 32 height 32
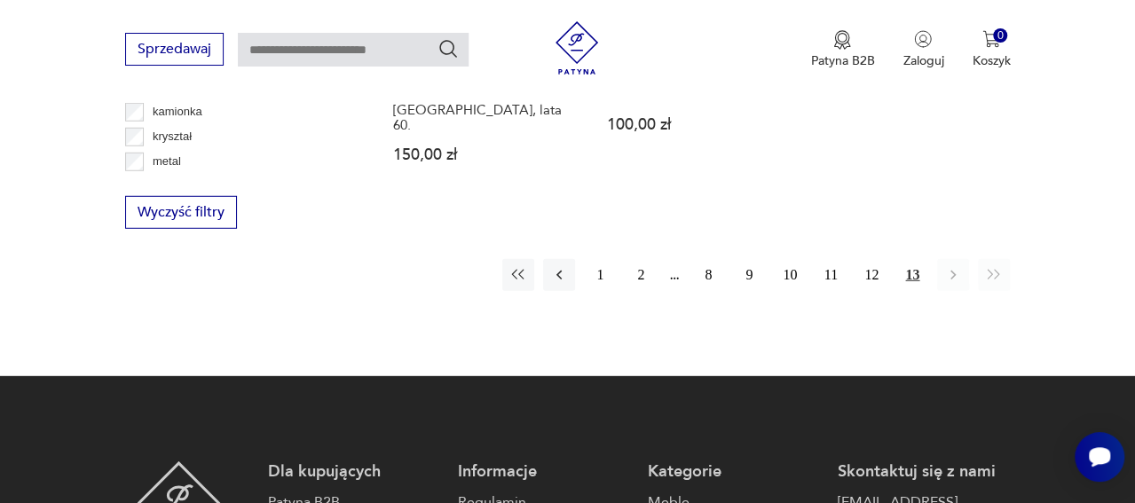
scroll to position [2438, 0]
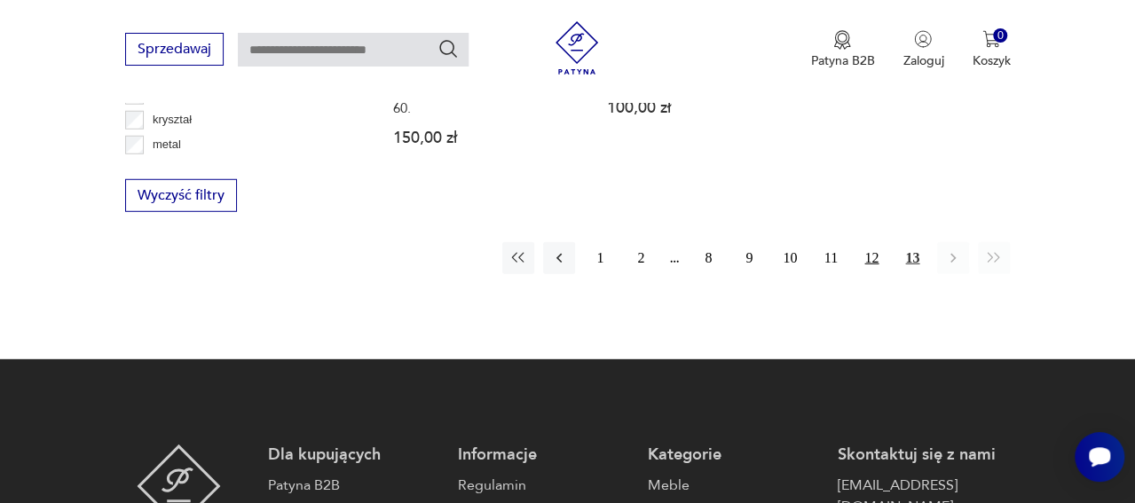
click at [876, 274] on button "12" at bounding box center [872, 258] width 32 height 32
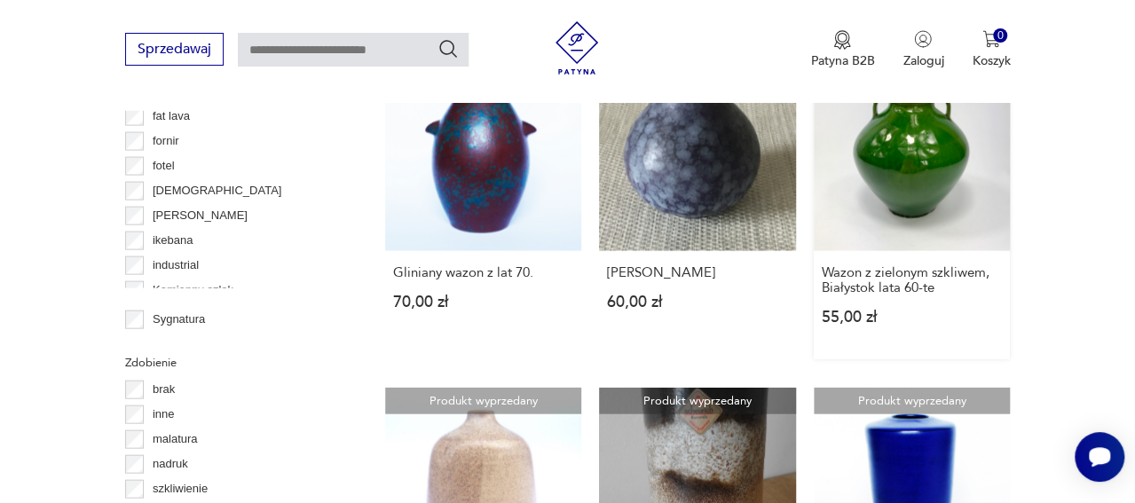
scroll to position [1854, 0]
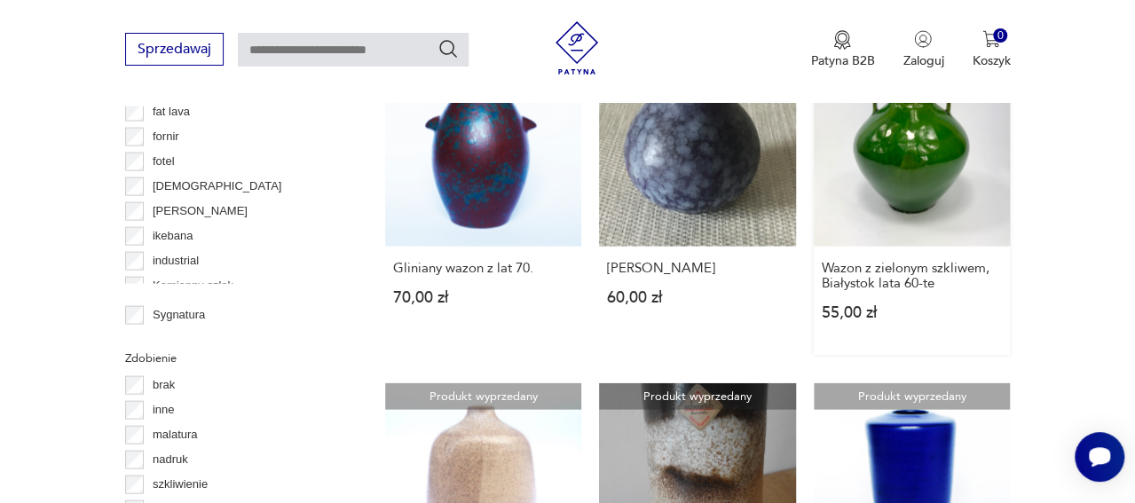
click at [934, 253] on link "Produkt wyprzedany Wazon z zielonym szkliwem, Białystok lata 60-te 55,00 zł" at bounding box center [912, 203] width 197 height 305
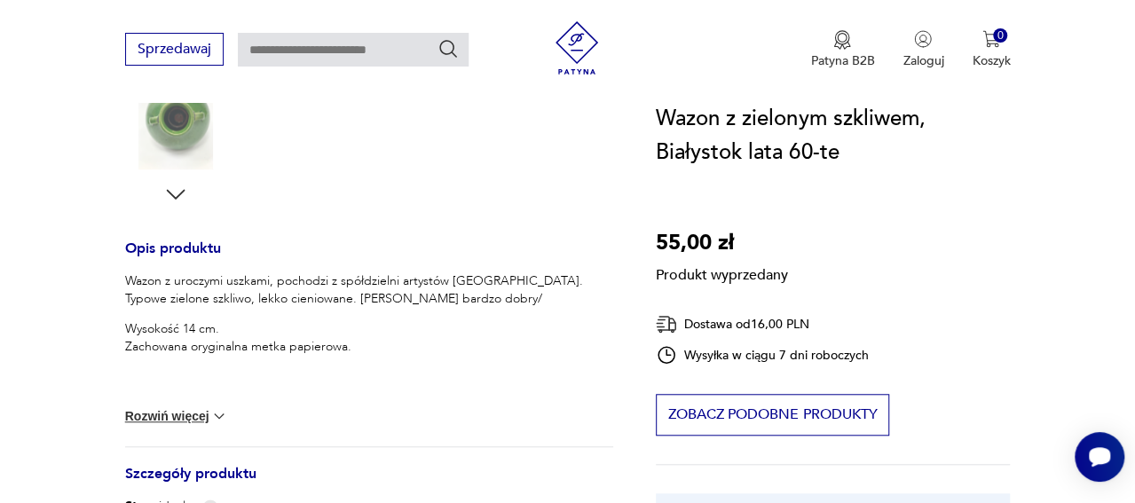
scroll to position [612, 0]
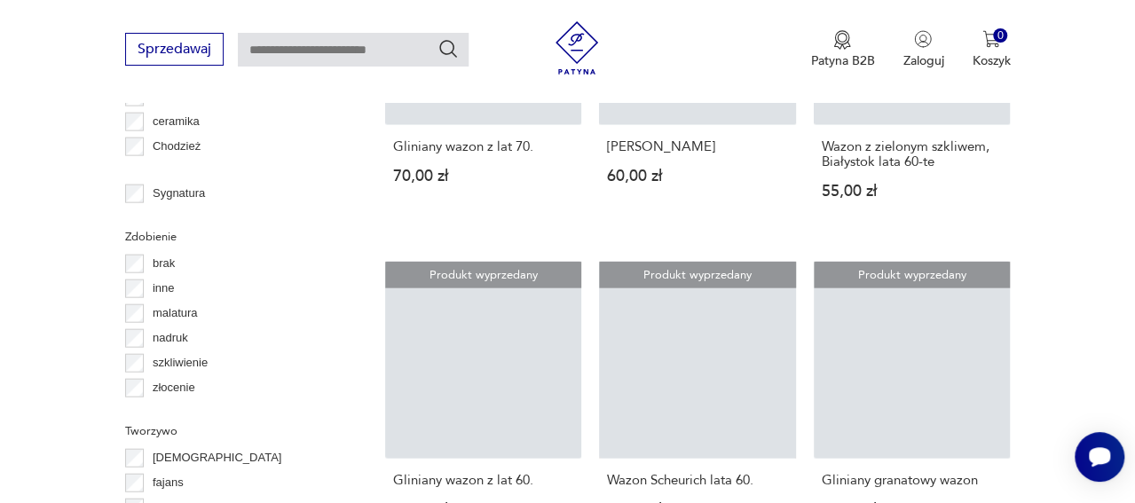
scroll to position [2036, 0]
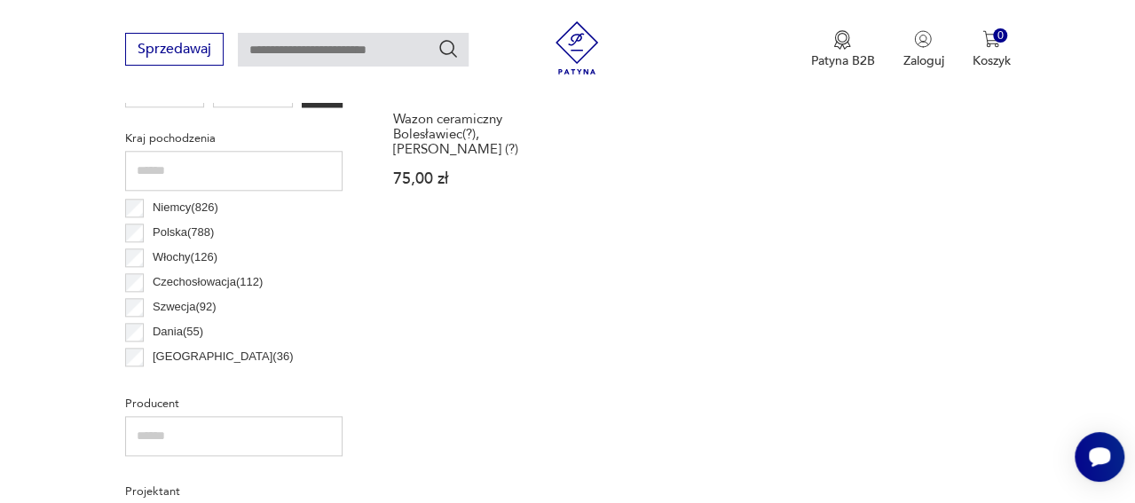
scroll to position [925, 0]
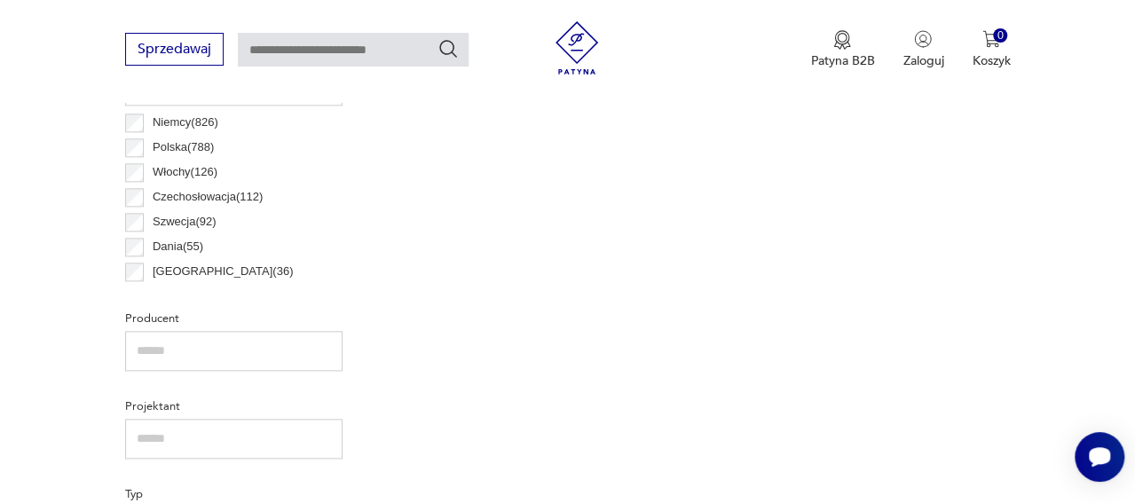
scroll to position [997, 0]
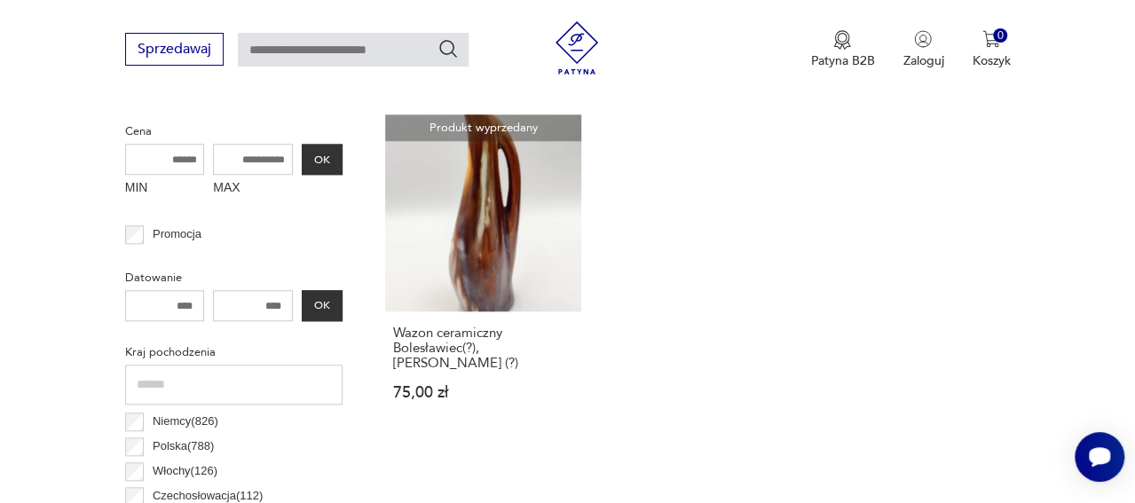
scroll to position [545, 0]
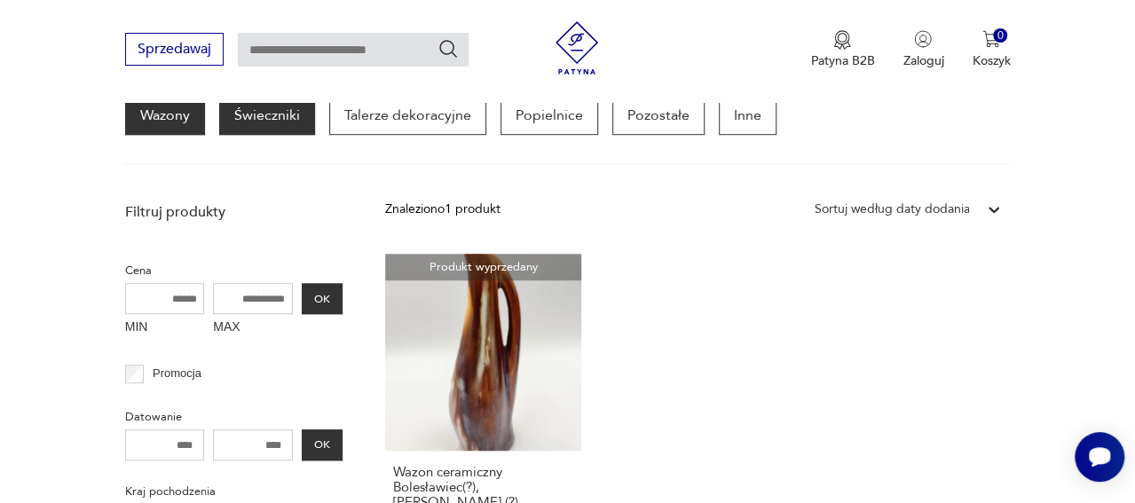
click at [219, 135] on p "Świeczniki" at bounding box center [267, 115] width 96 height 39
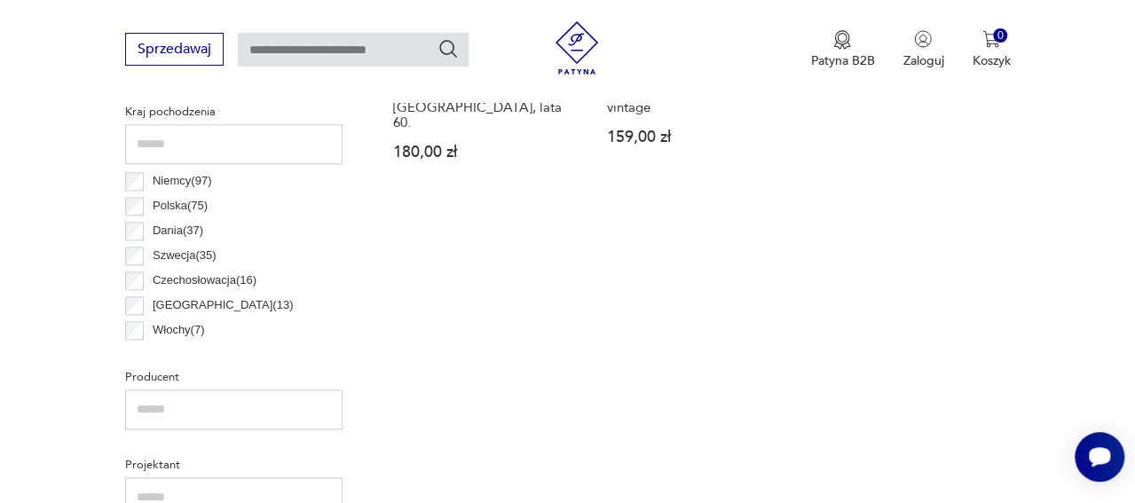
scroll to position [933, 0]
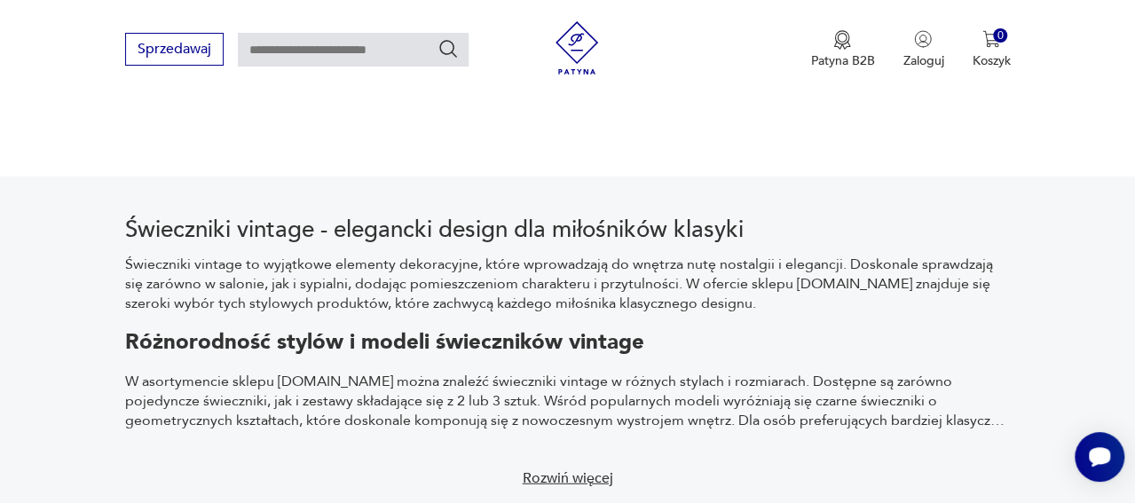
scroll to position [2171, 0]
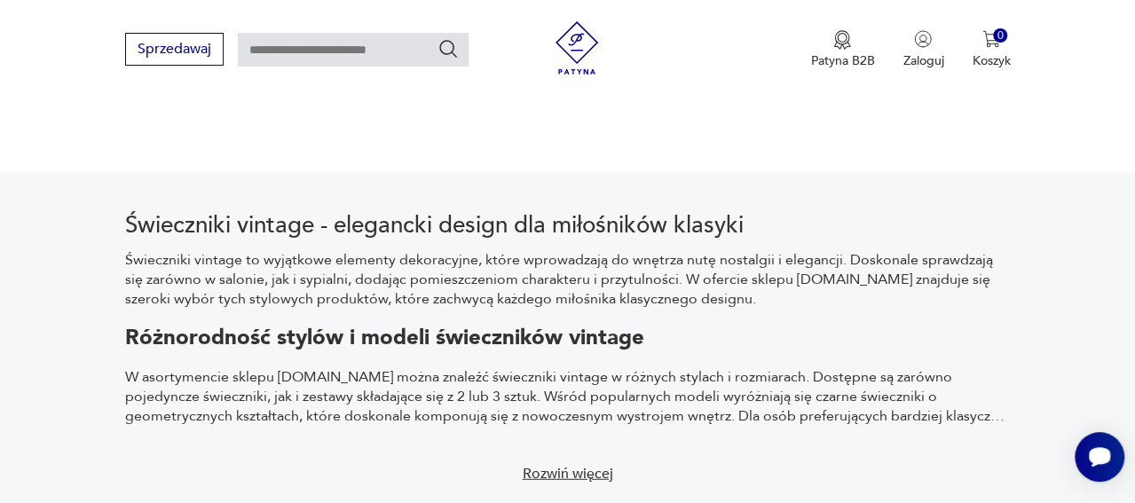
click at [199, 87] on button "Wyczyść filtry" at bounding box center [181, 70] width 112 height 33
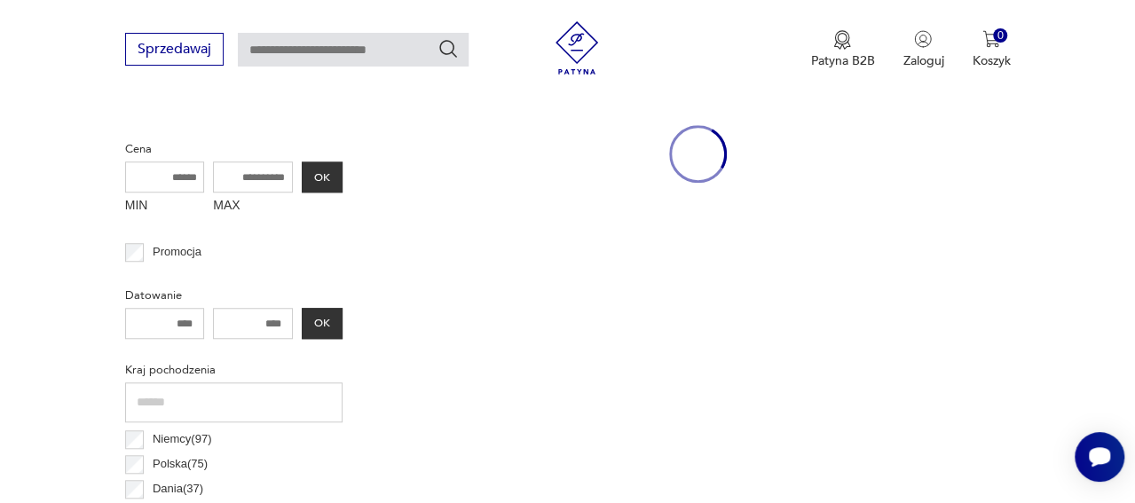
scroll to position [545, 0]
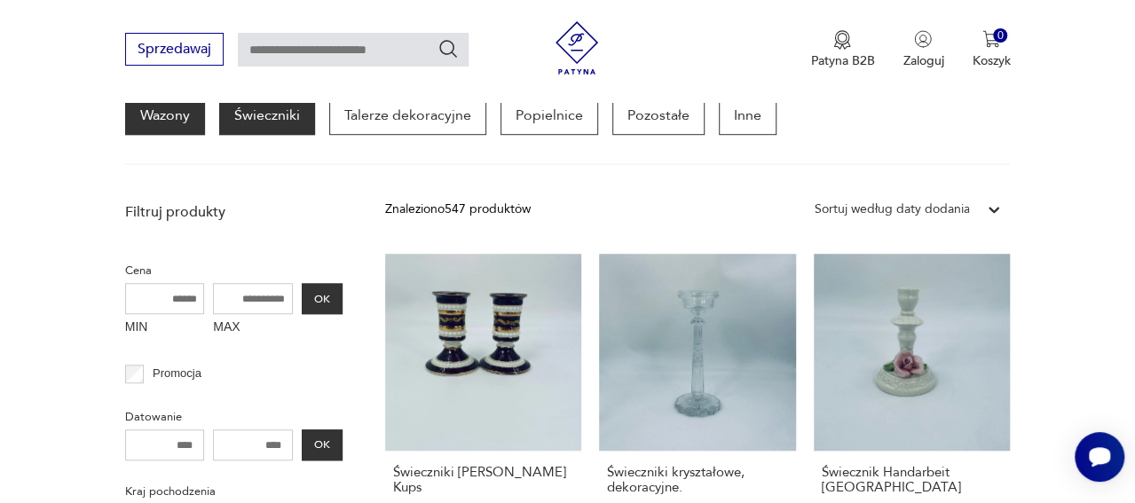
click at [205, 121] on p "Wazony" at bounding box center [165, 115] width 80 height 39
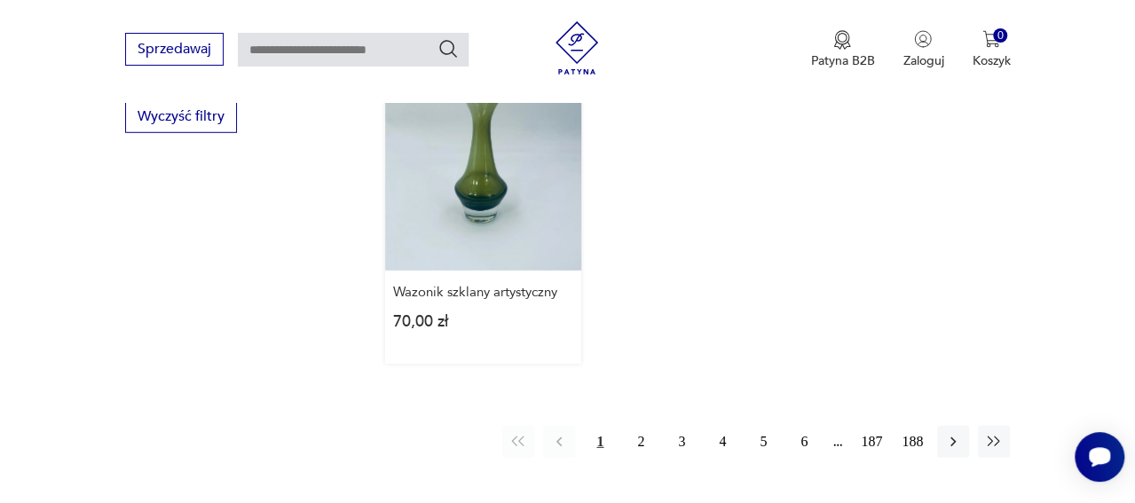
scroll to position [2517, 0]
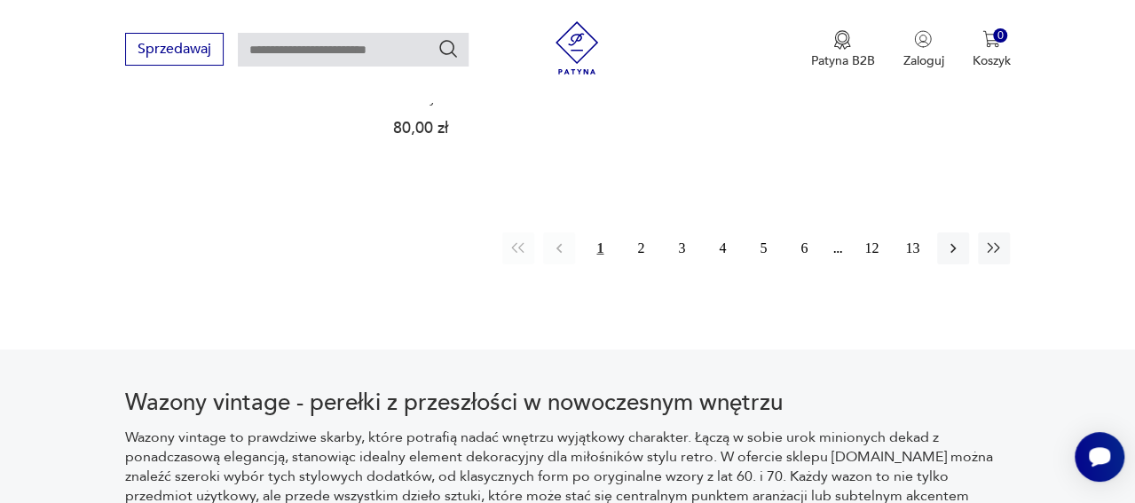
scroll to position [2833, 0]
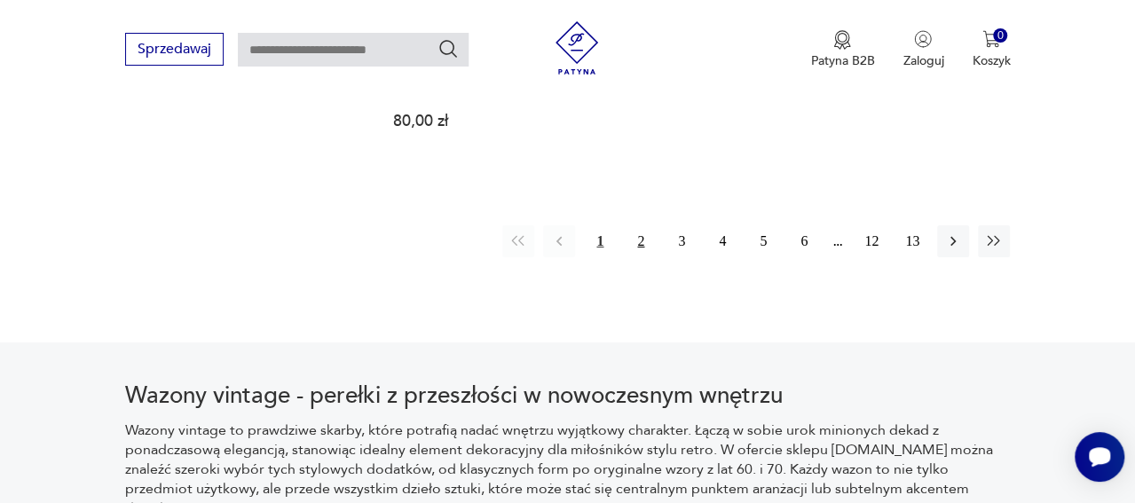
click at [625, 257] on button "2" at bounding box center [641, 241] width 32 height 32
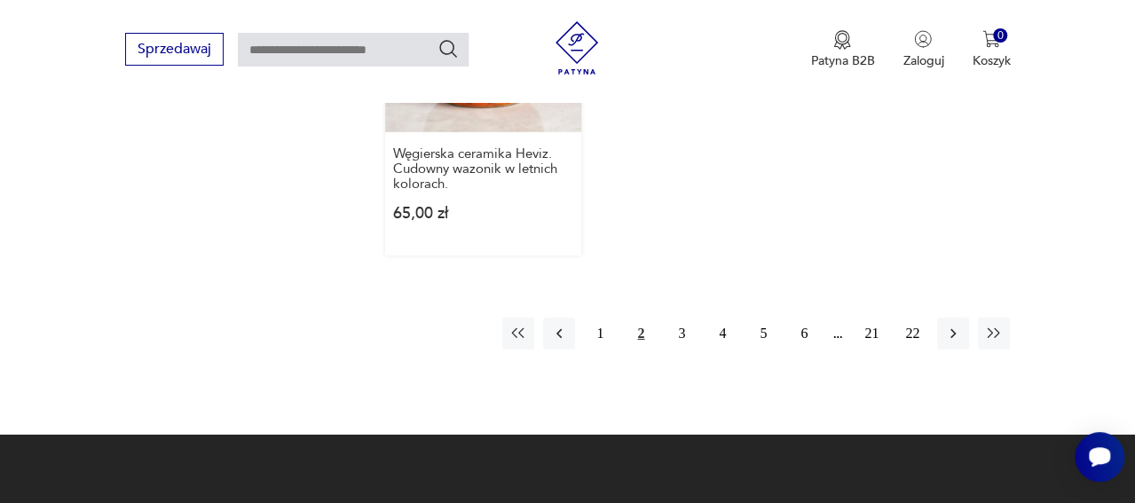
scroll to position [2870, 0]
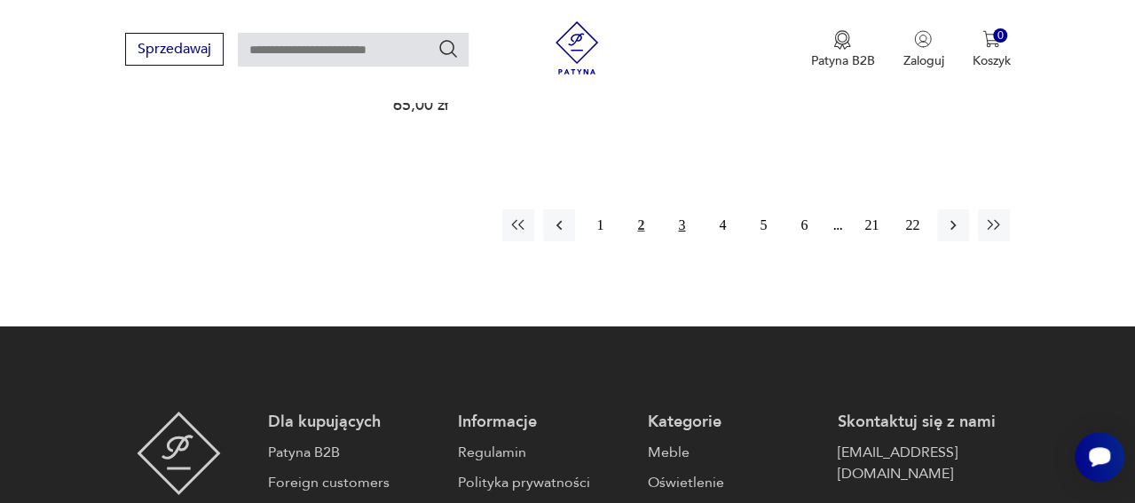
click at [666, 241] on button "3" at bounding box center [682, 225] width 32 height 32
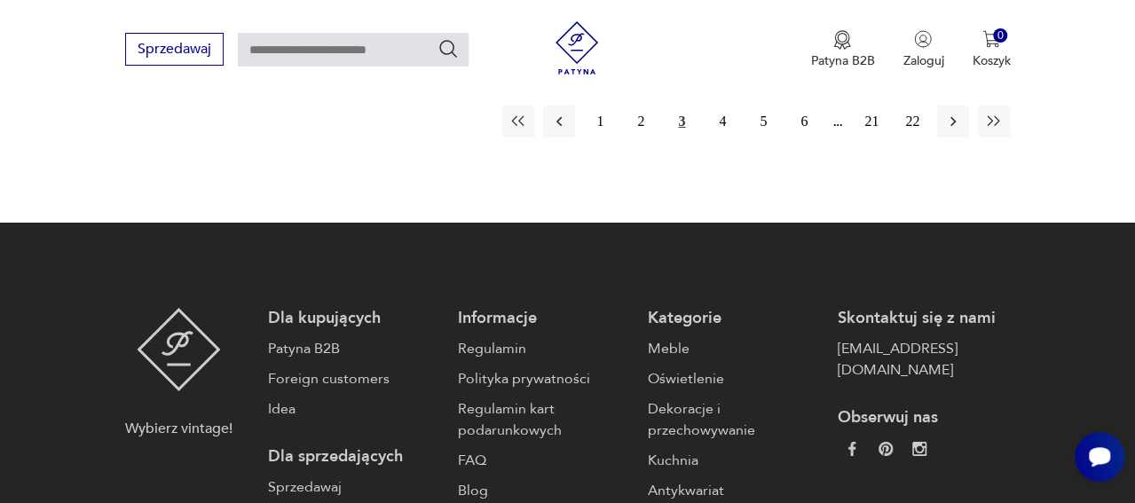
scroll to position [2954, 0]
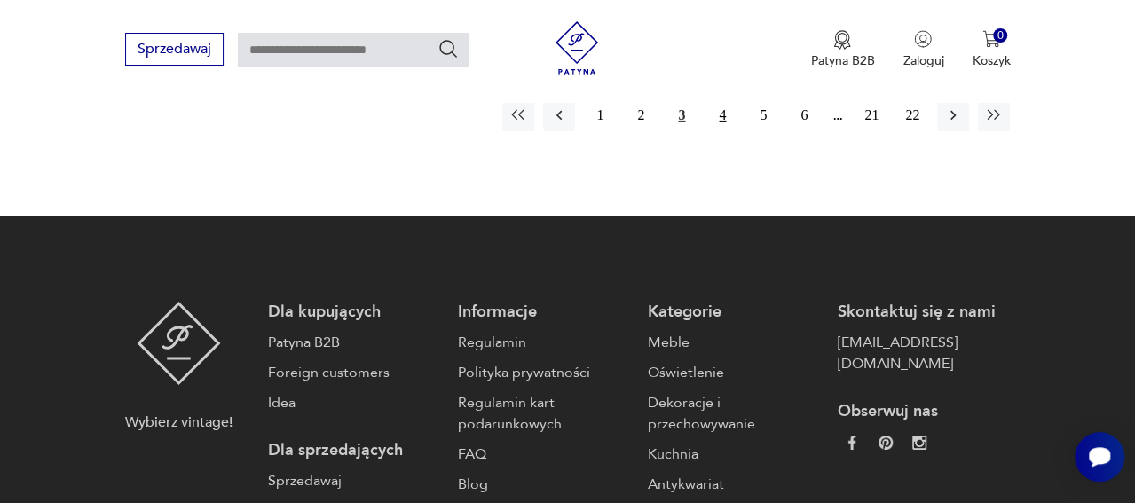
click at [706, 131] on button "4" at bounding box center [722, 115] width 32 height 32
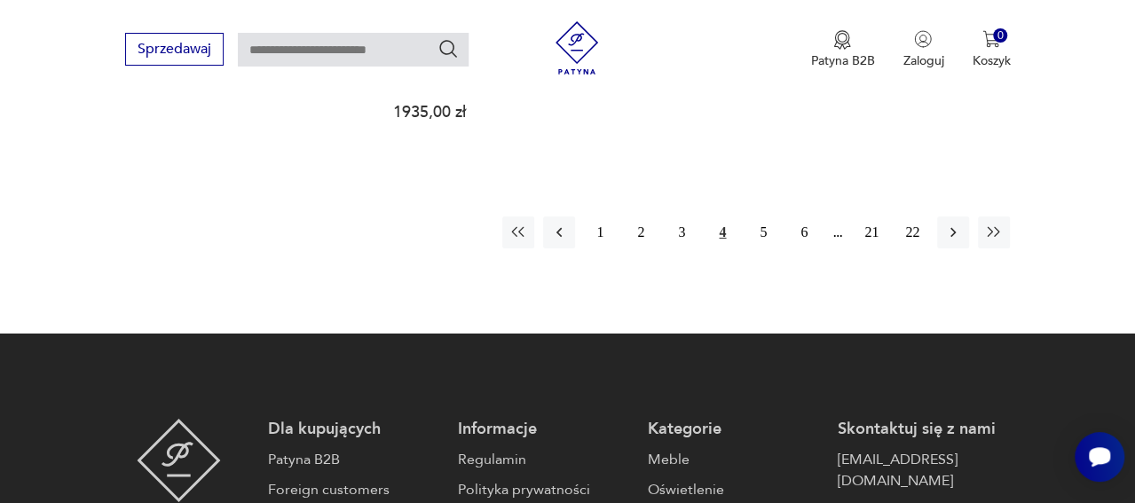
scroll to position [2893, 0]
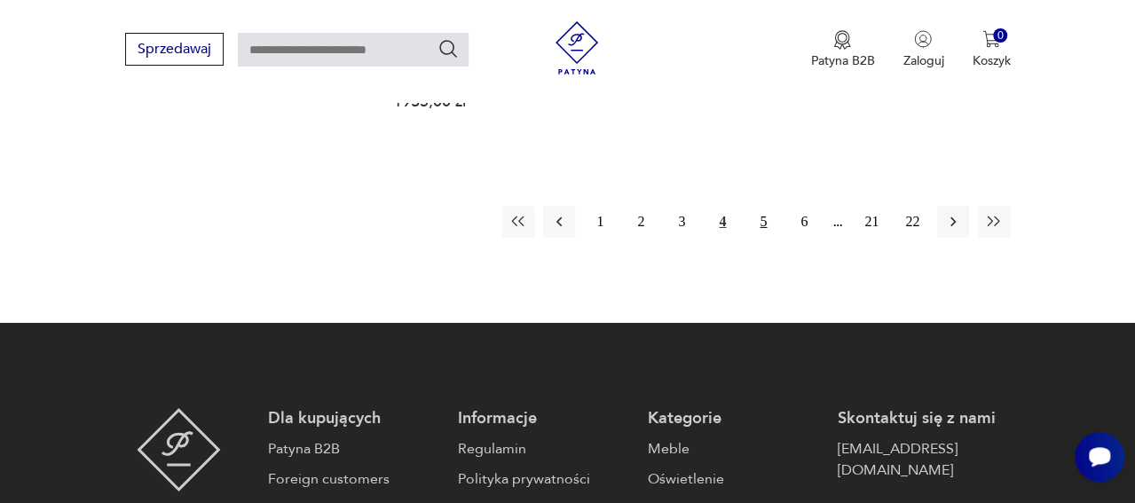
click at [757, 238] on button "5" at bounding box center [763, 222] width 32 height 32
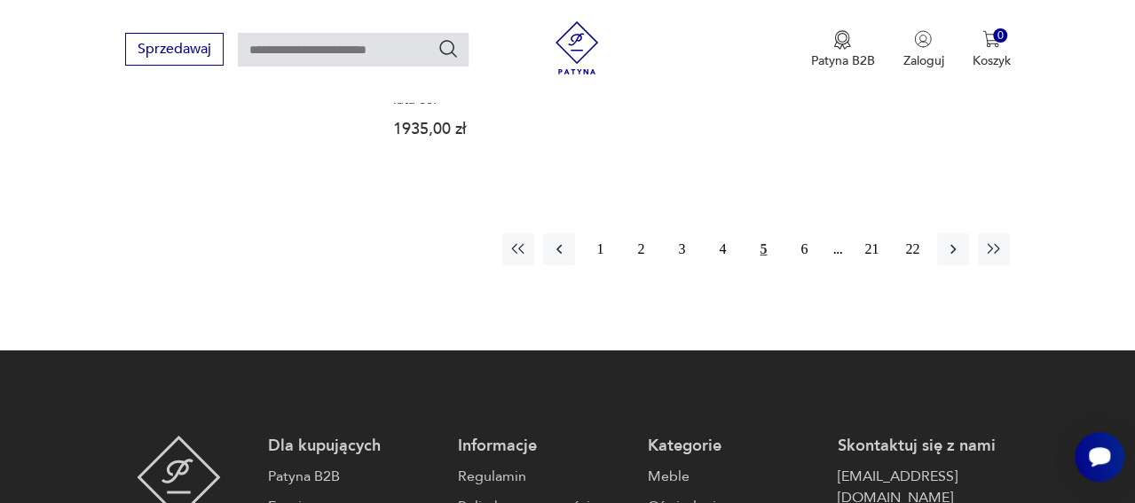
scroll to position [2908, 0]
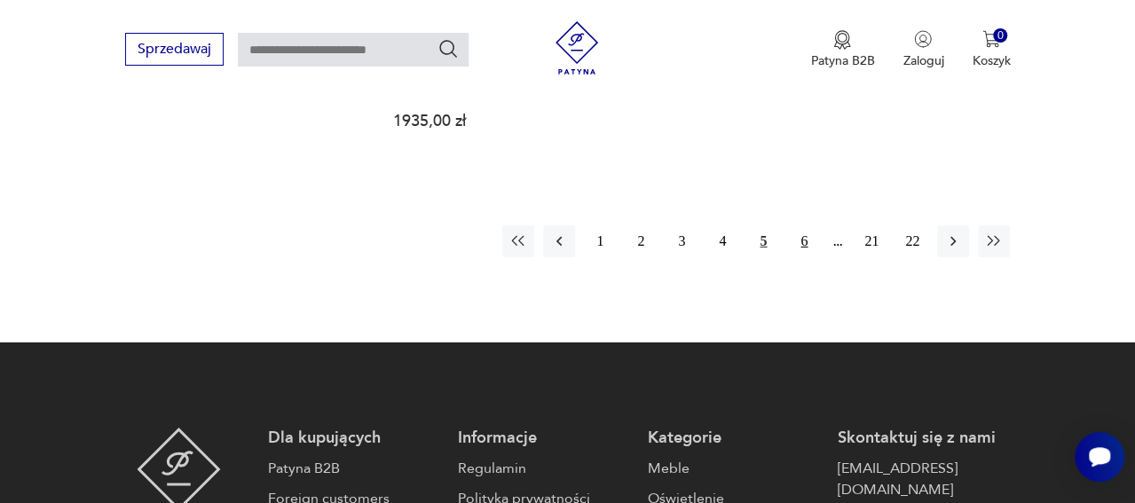
click at [800, 257] on button "6" at bounding box center [804, 241] width 32 height 32
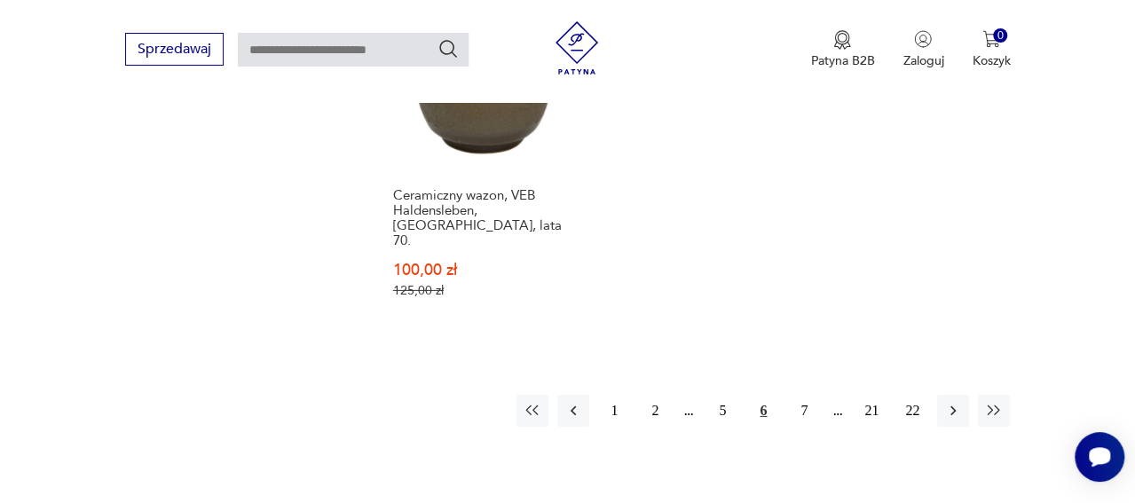
scroll to position [2718, 0]
